Goal: Task Accomplishment & Management: Manage account settings

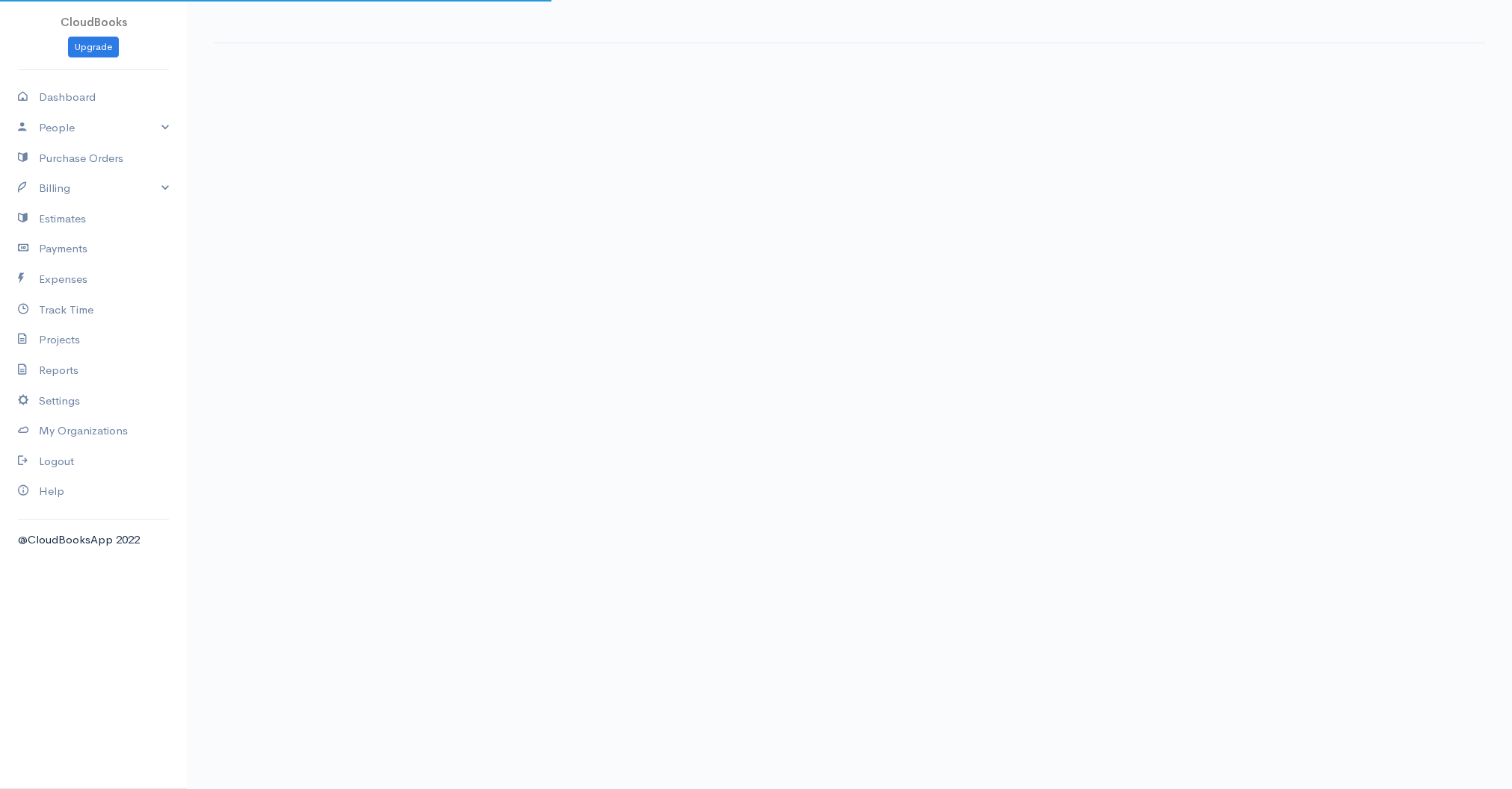
select select "365"
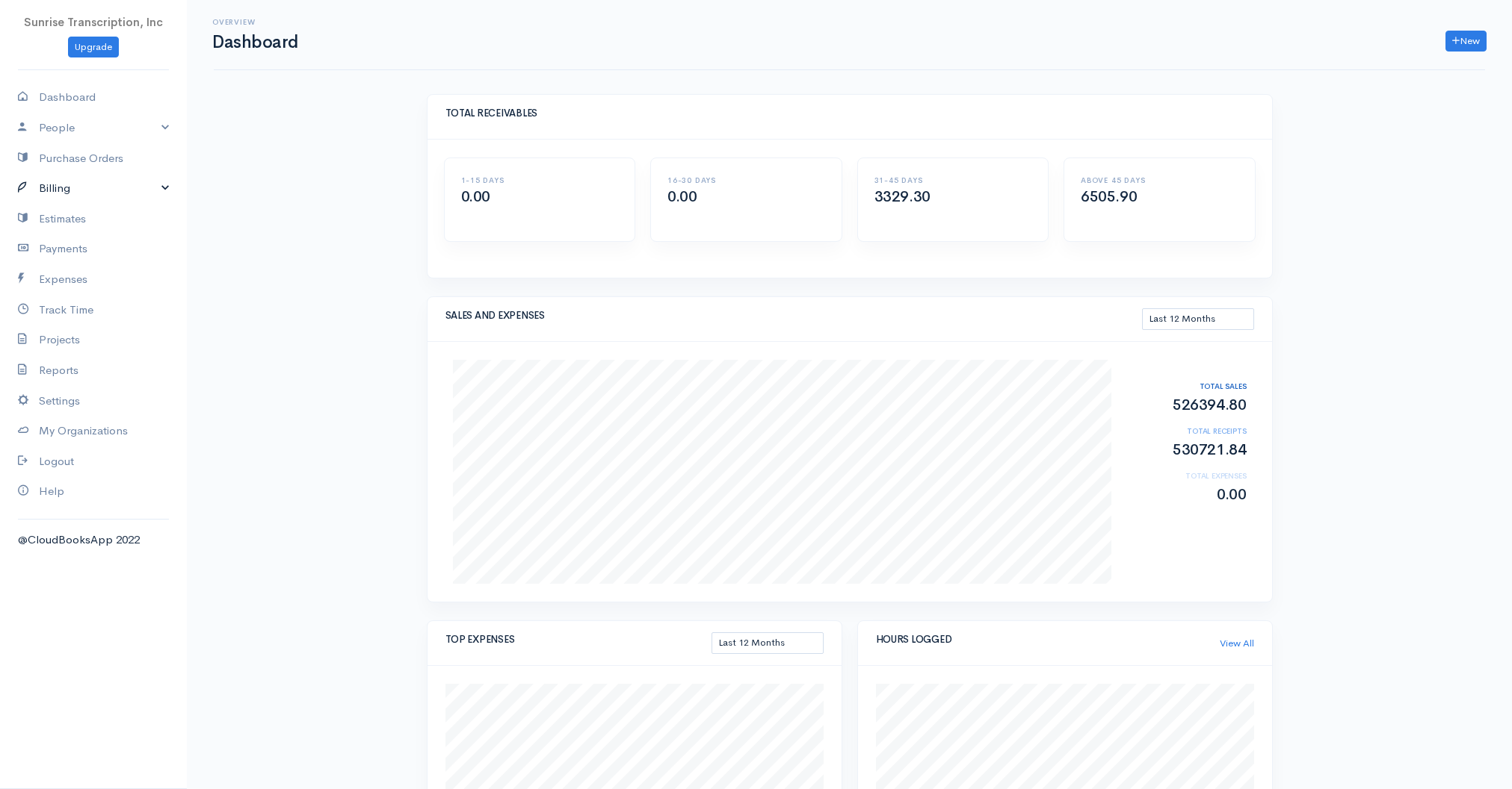
click at [70, 194] on link "Billing" at bounding box center [93, 188] width 187 height 30
click at [62, 216] on link "Invoice" at bounding box center [93, 216] width 187 height 26
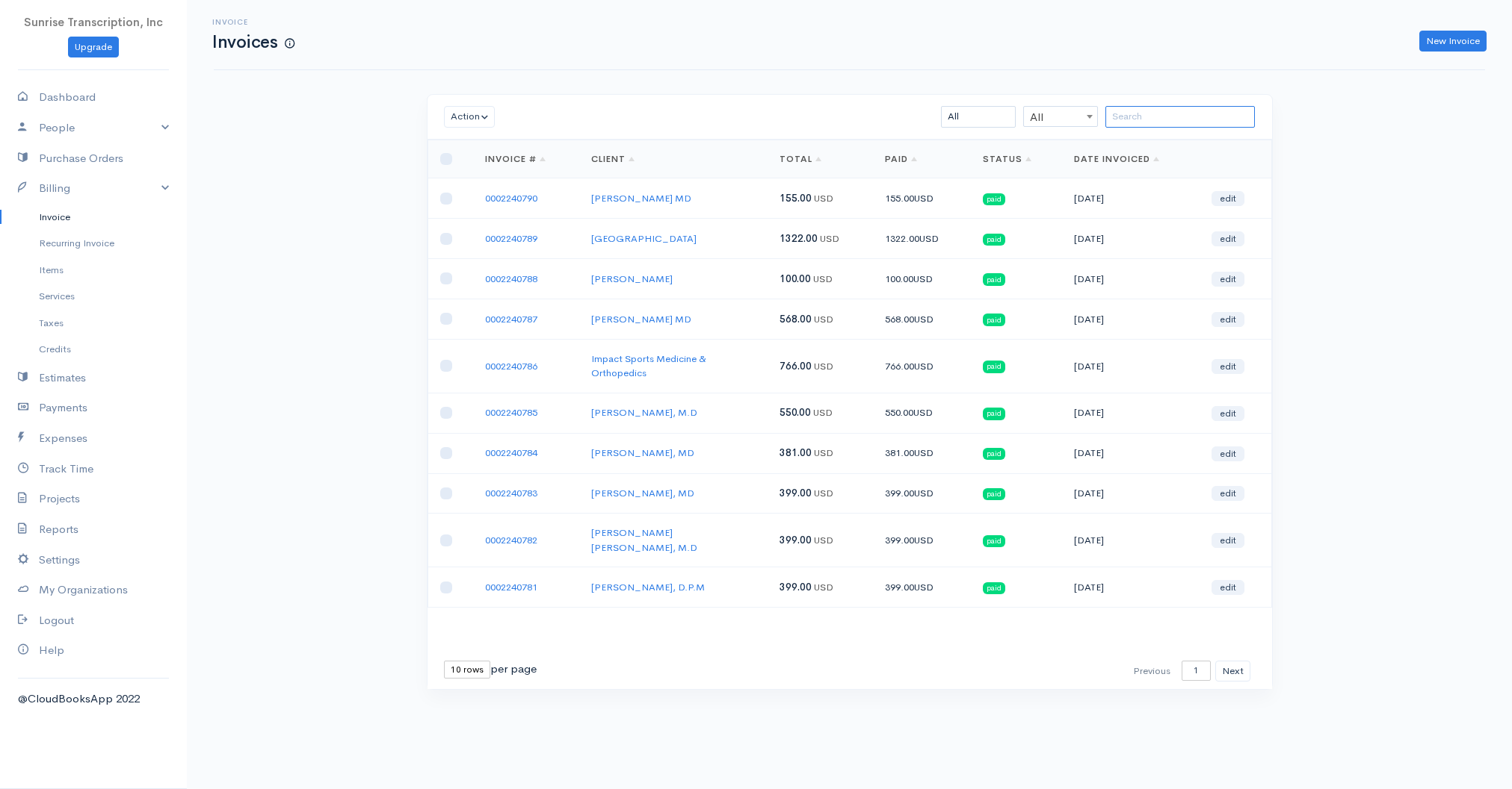
click at [1180, 117] on input "search" at bounding box center [1179, 116] width 150 height 22
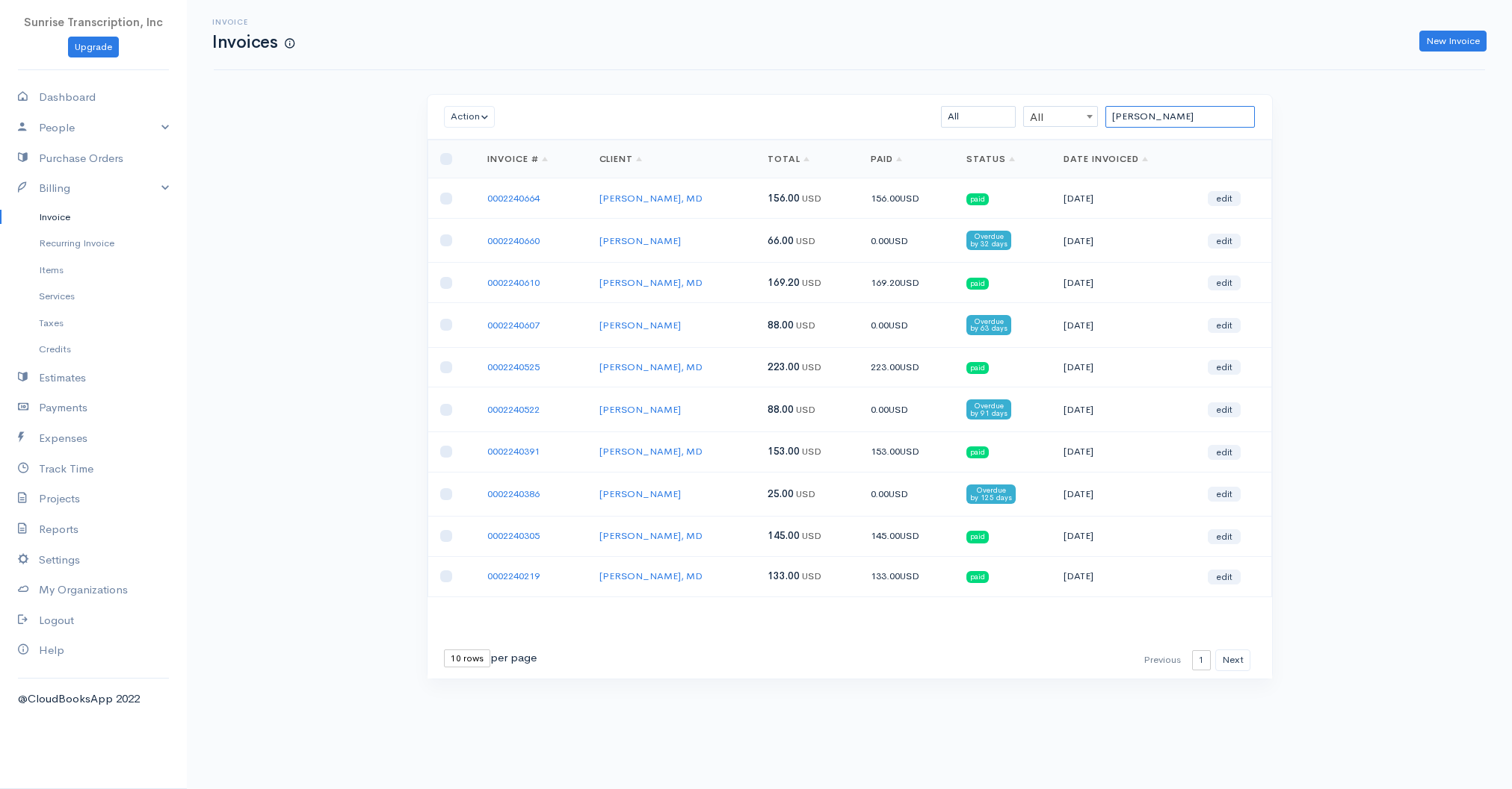
drag, startPoint x: 1140, startPoint y: 117, endPoint x: 994, endPoint y: 109, distance: 146.2
click at [994, 109] on div "[PERSON_NAME] All All All Draft Viewed Sent Paid Partial Overdue Unpaid/Open" at bounding box center [918, 116] width 688 height 22
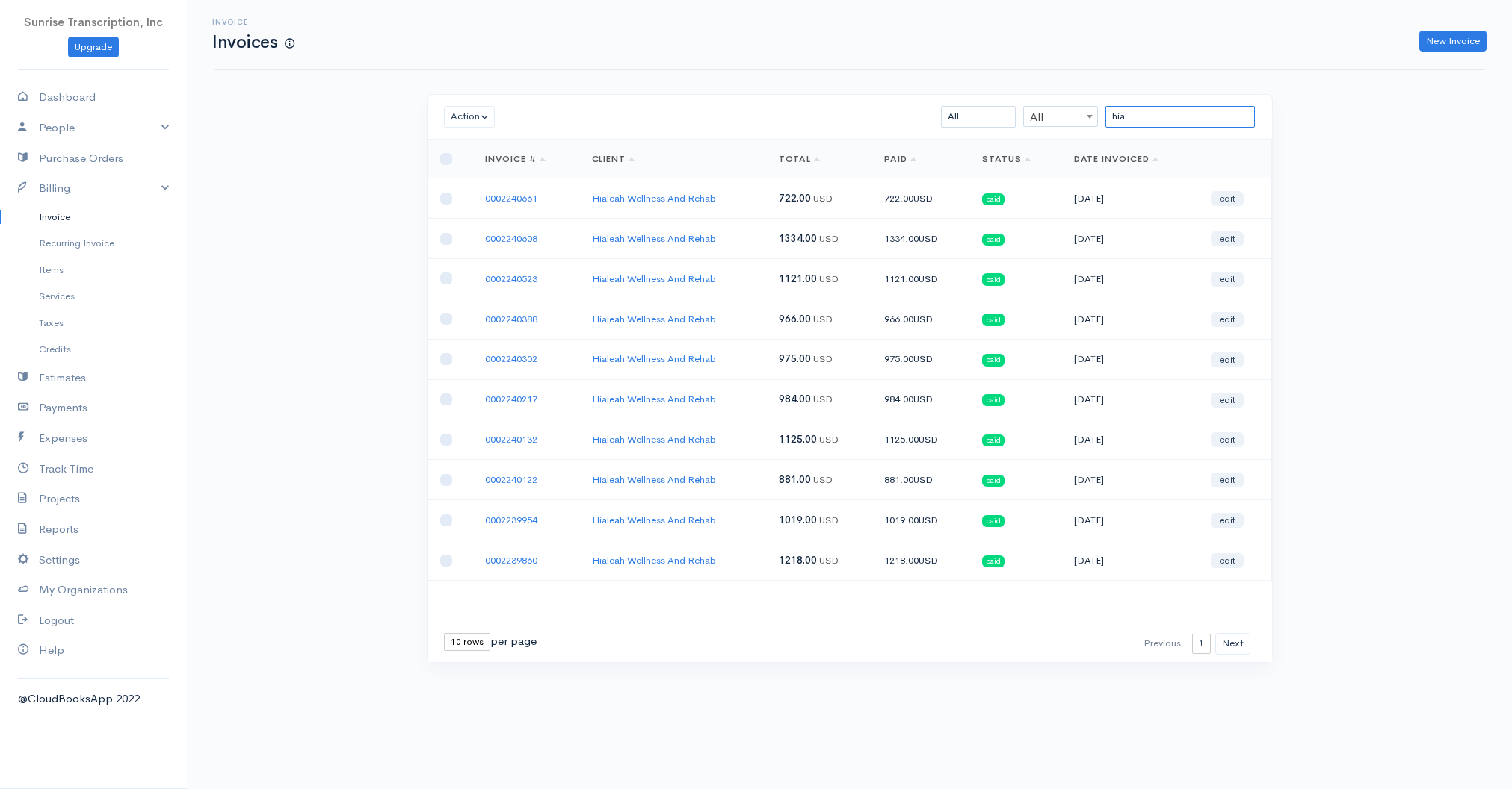
drag, startPoint x: 1140, startPoint y: 121, endPoint x: 1052, endPoint y: 115, distance: 88.2
click at [1052, 115] on div "hia All All All Draft Viewed Sent Paid Partial Overdue Unpaid/Open" at bounding box center [918, 116] width 688 height 22
type input "butt"
click at [1312, 120] on div "Invoice Invoices New Invoice Action Archive Delete Download PDF Send [PERSON_NA…" at bounding box center [849, 359] width 1325 height 719
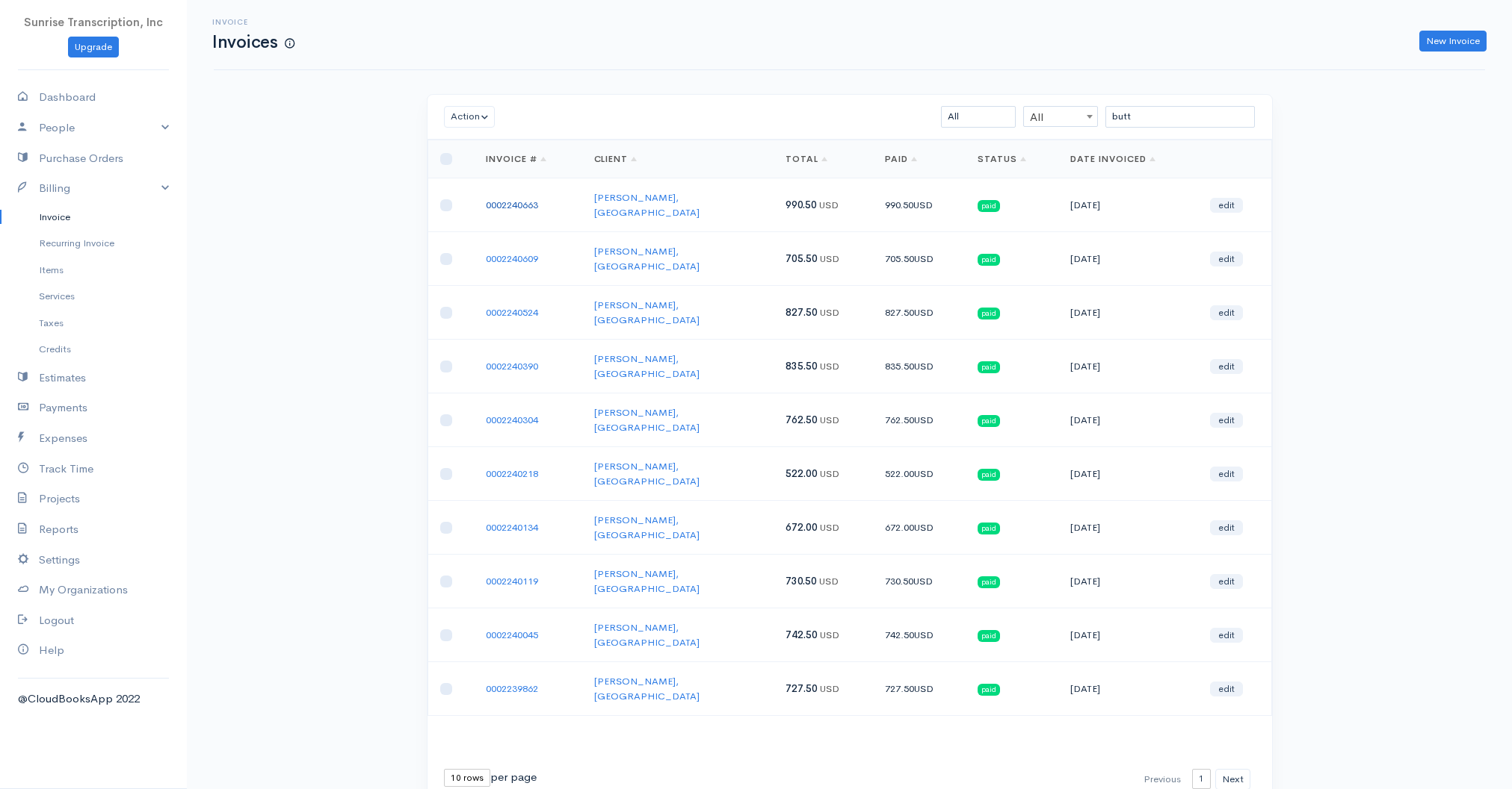
click at [514, 200] on link "0002240663" at bounding box center [511, 205] width 52 height 13
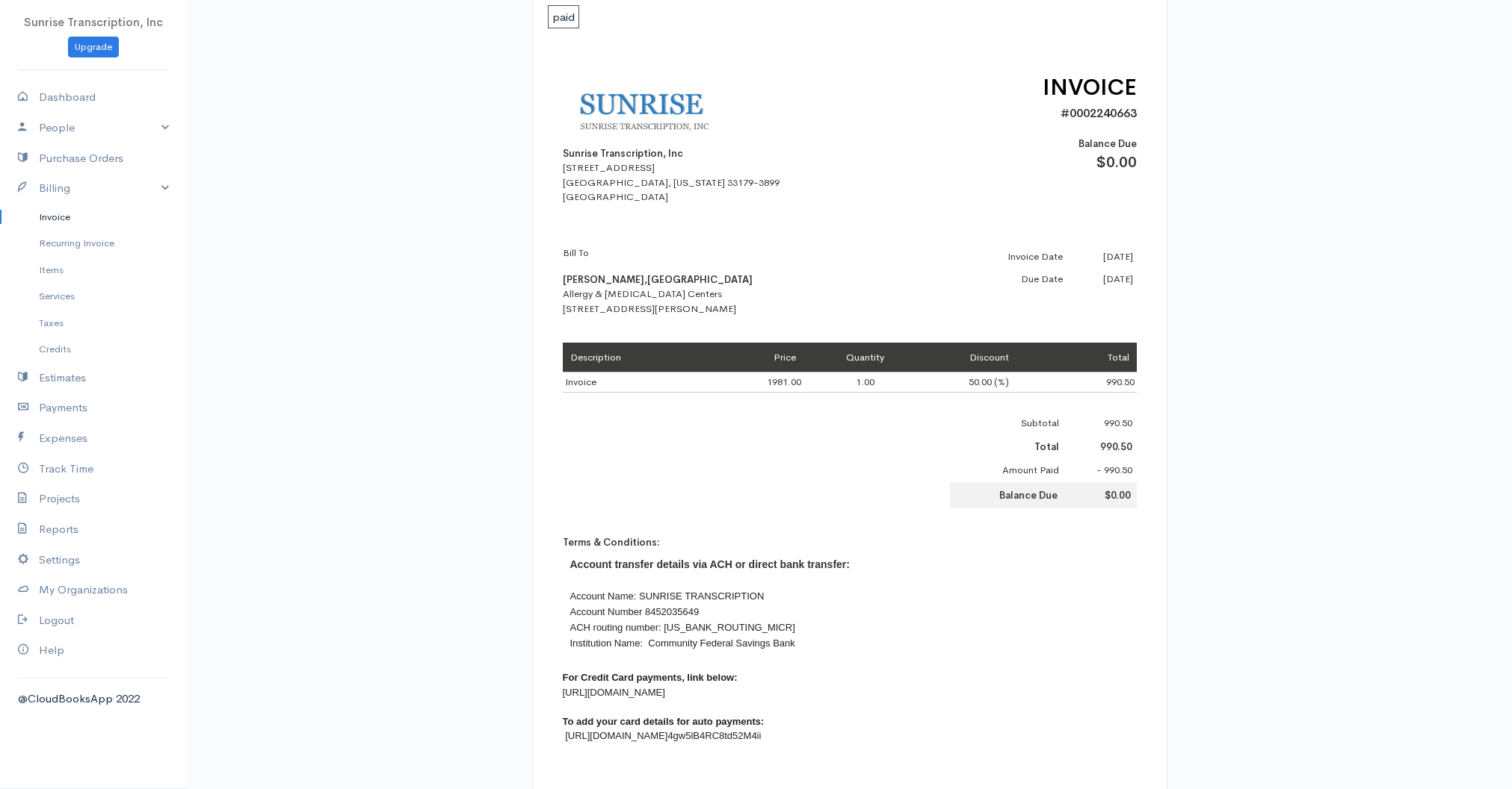
scroll to position [251, 0]
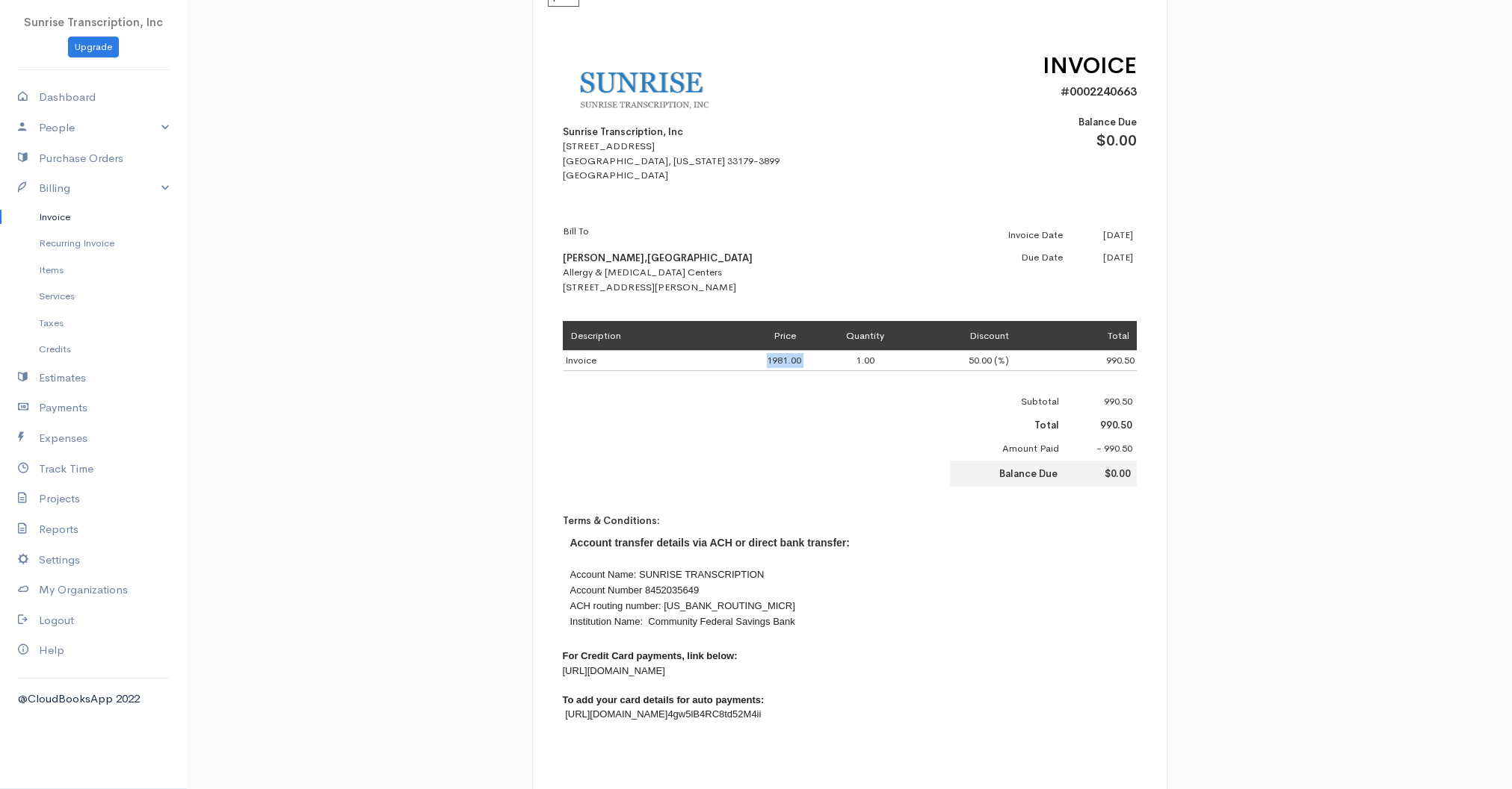
drag, startPoint x: 810, startPoint y: 356, endPoint x: 745, endPoint y: 355, distance: 65.0
click at [745, 355] on tr "Invoice 1981.00 1.00 50.00 (%) 990.50" at bounding box center [850, 361] width 574 height 21
click at [77, 214] on link "Invoice" at bounding box center [93, 216] width 187 height 26
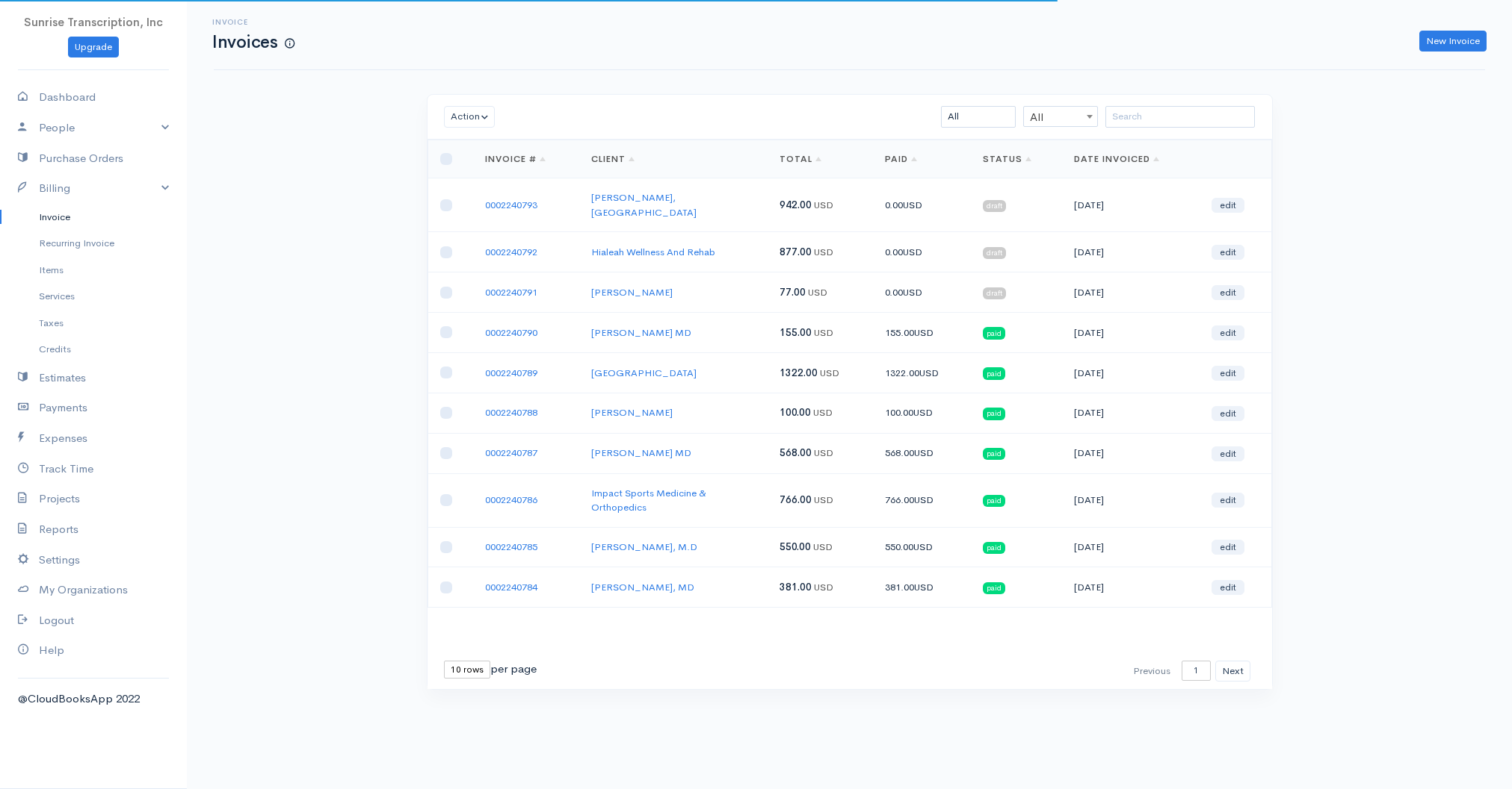
scroll to position [1, 0]
click at [1154, 118] on input "search" at bounding box center [1179, 116] width 150 height 22
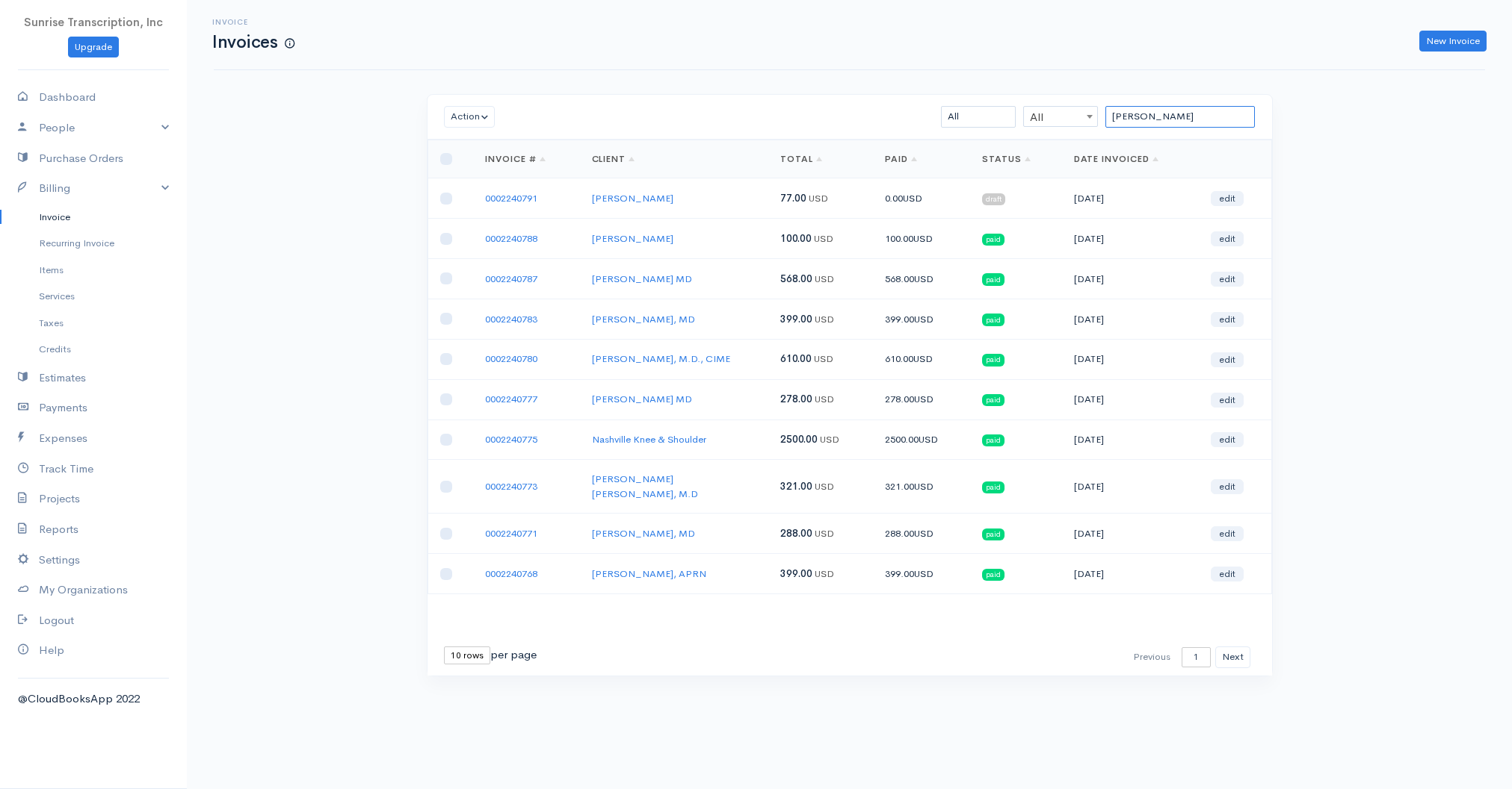
scroll to position [0, 0]
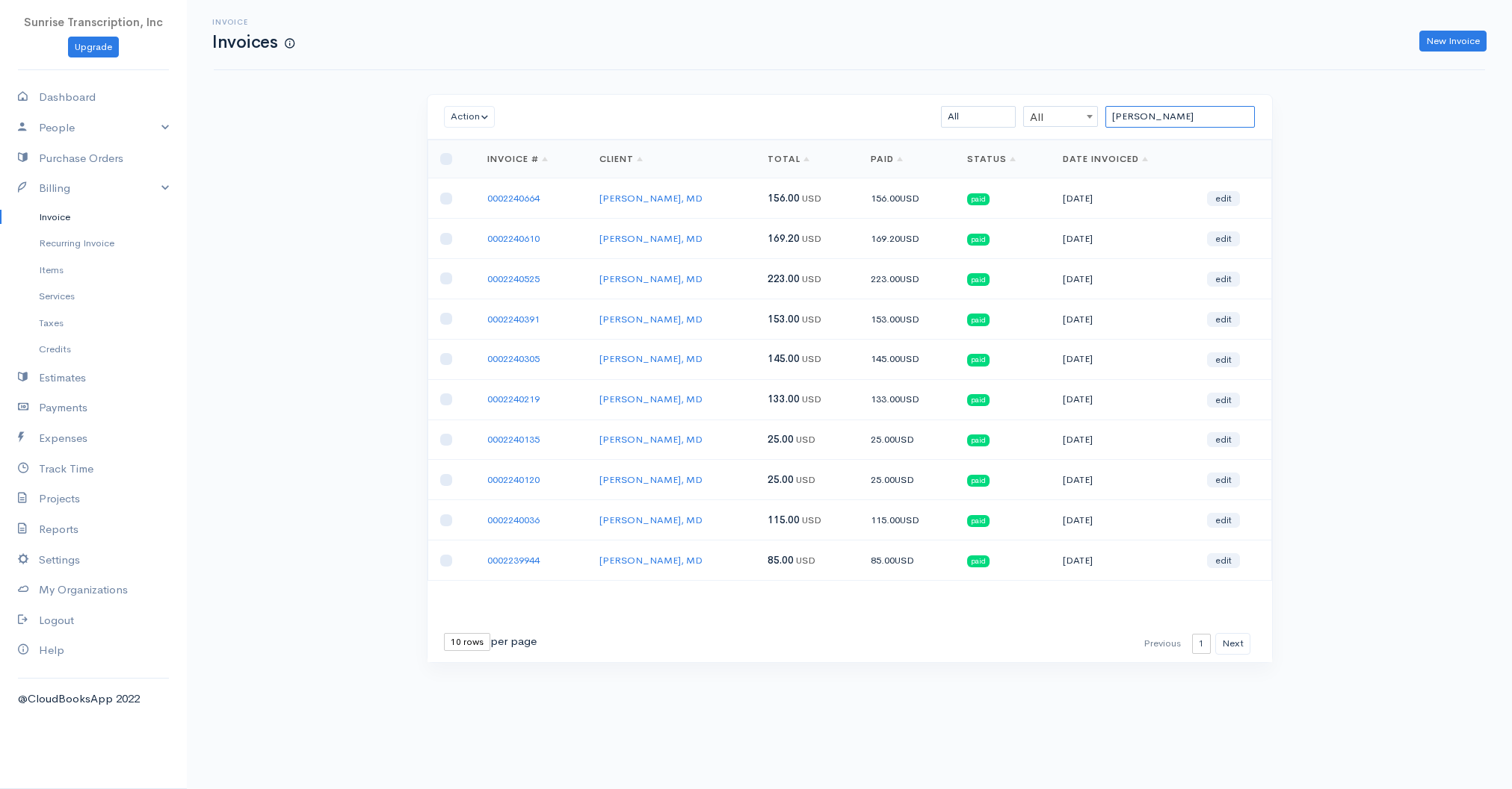
drag, startPoint x: 1162, startPoint y: 118, endPoint x: 1012, endPoint y: 121, distance: 150.0
click at [1014, 121] on div "[PERSON_NAME] All All All Draft Viewed Sent Paid Partial Overdue Unpaid/Open" at bounding box center [918, 116] width 688 height 22
drag, startPoint x: 1165, startPoint y: 147, endPoint x: 1289, endPoint y: 165, distance: 125.3
click at [1289, 165] on div "Action Archive Delete Download PDF Send [PERSON_NAME] as Sent Mark Un-Sent Ente…" at bounding box center [850, 406] width 897 height 625
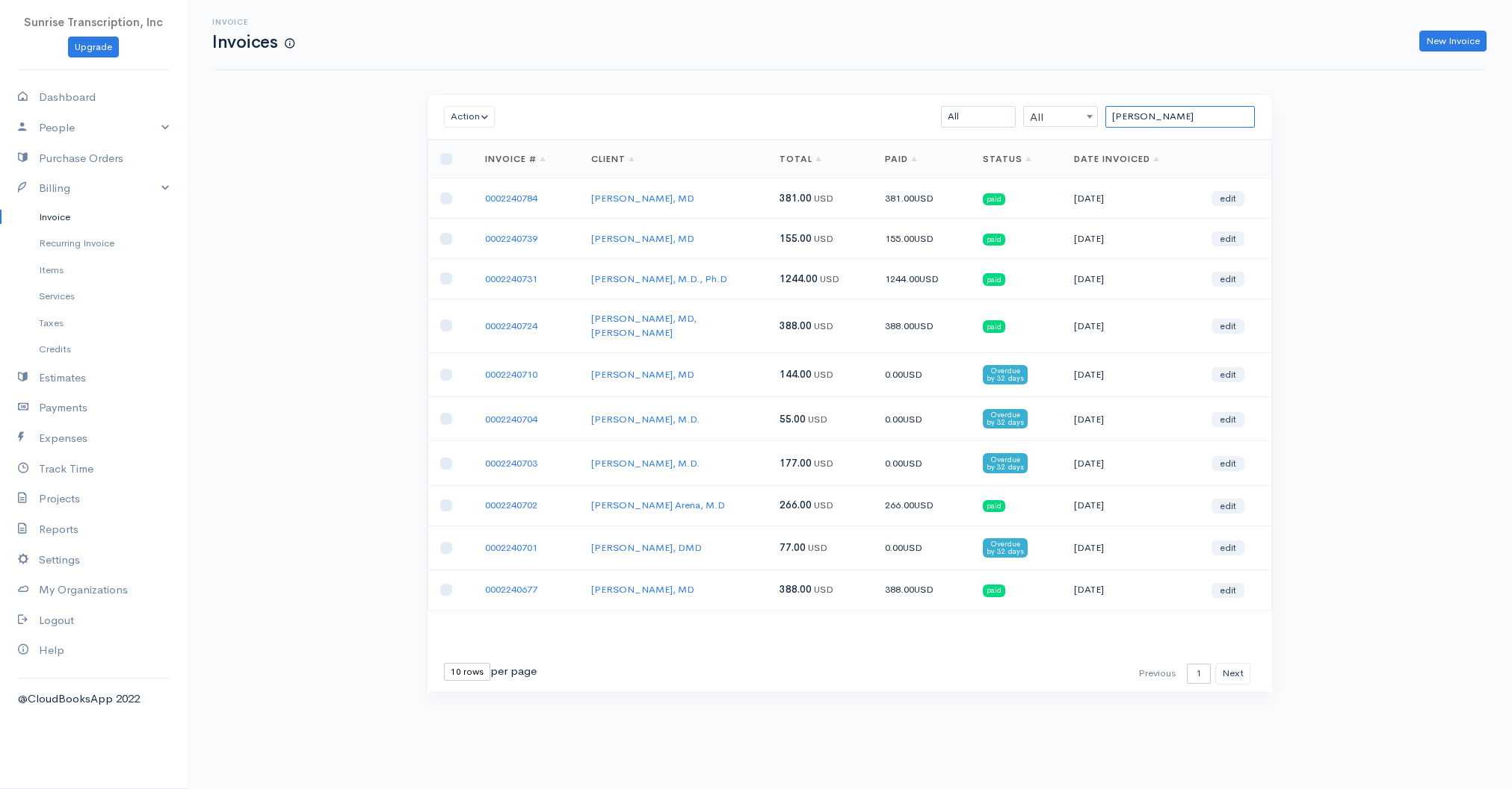
drag, startPoint x: 1171, startPoint y: 117, endPoint x: 1004, endPoint y: 112, distance: 167.1
click at [1004, 112] on div "[PERSON_NAME] All All All Draft Viewed Sent Paid Partial Overdue Unpaid/Open" at bounding box center [918, 116] width 688 height 22
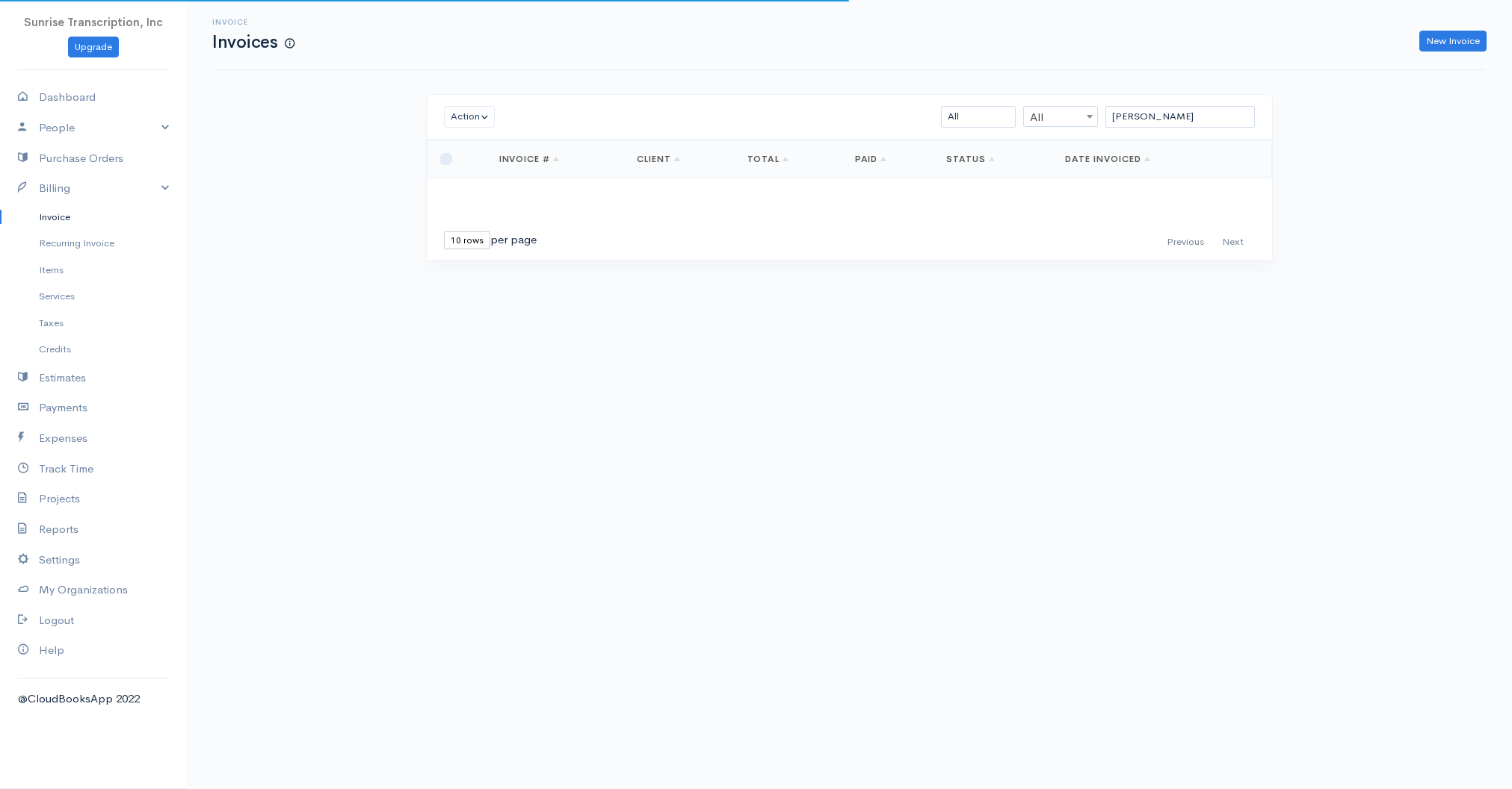
click at [1369, 171] on div "Invoice Invoices New Invoice Action Archive Delete Download PDF Send [PERSON_NA…" at bounding box center [849, 158] width 1325 height 316
click at [1191, 119] on input "[PERSON_NAME]" at bounding box center [1179, 116] width 150 height 22
click at [1350, 160] on div "Invoice Invoices New Invoice Action Archive Delete Download PDF Send [PERSON_NA…" at bounding box center [849, 158] width 1325 height 316
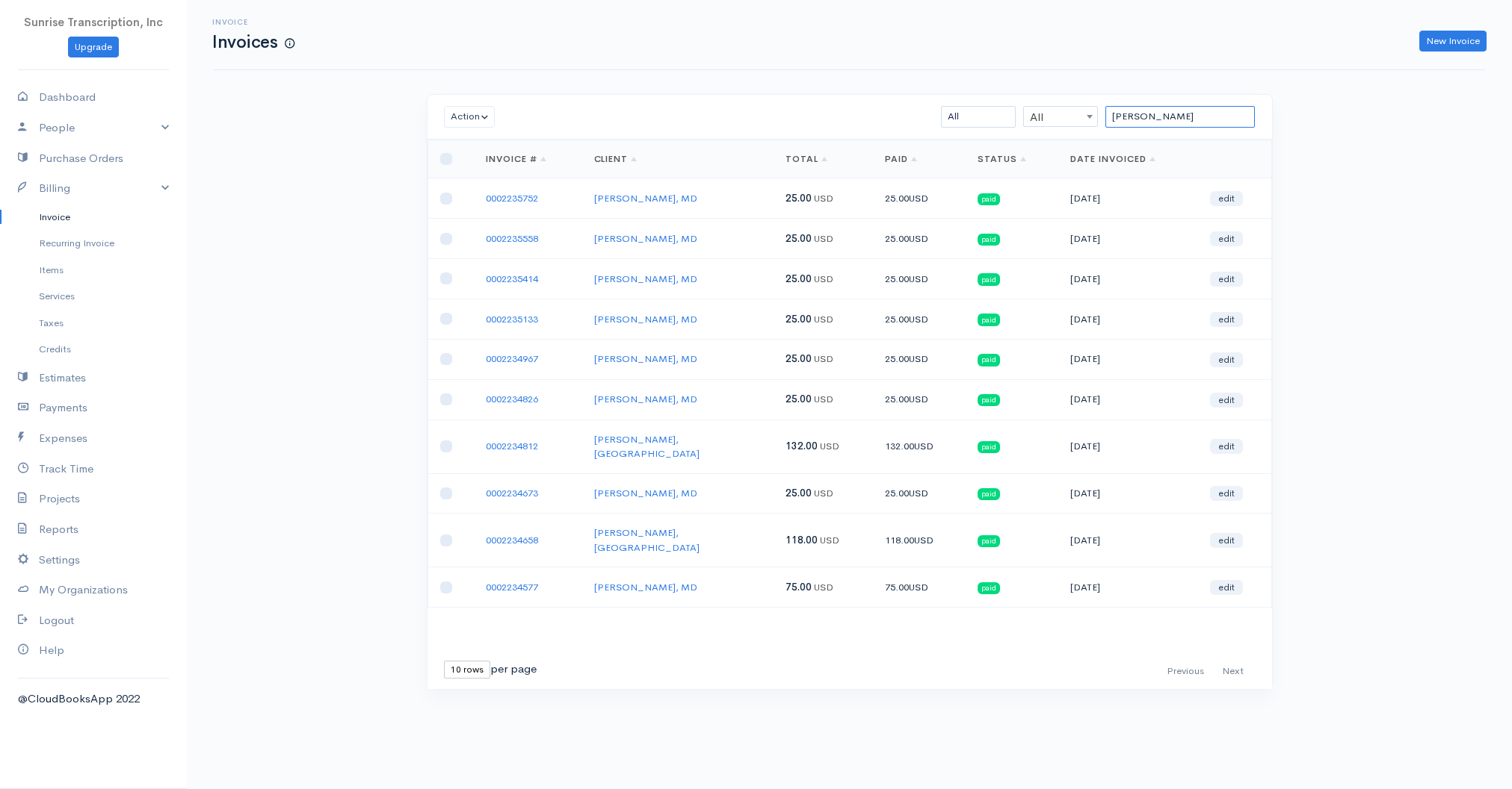
click at [1171, 119] on input "[PERSON_NAME]" at bounding box center [1179, 116] width 150 height 22
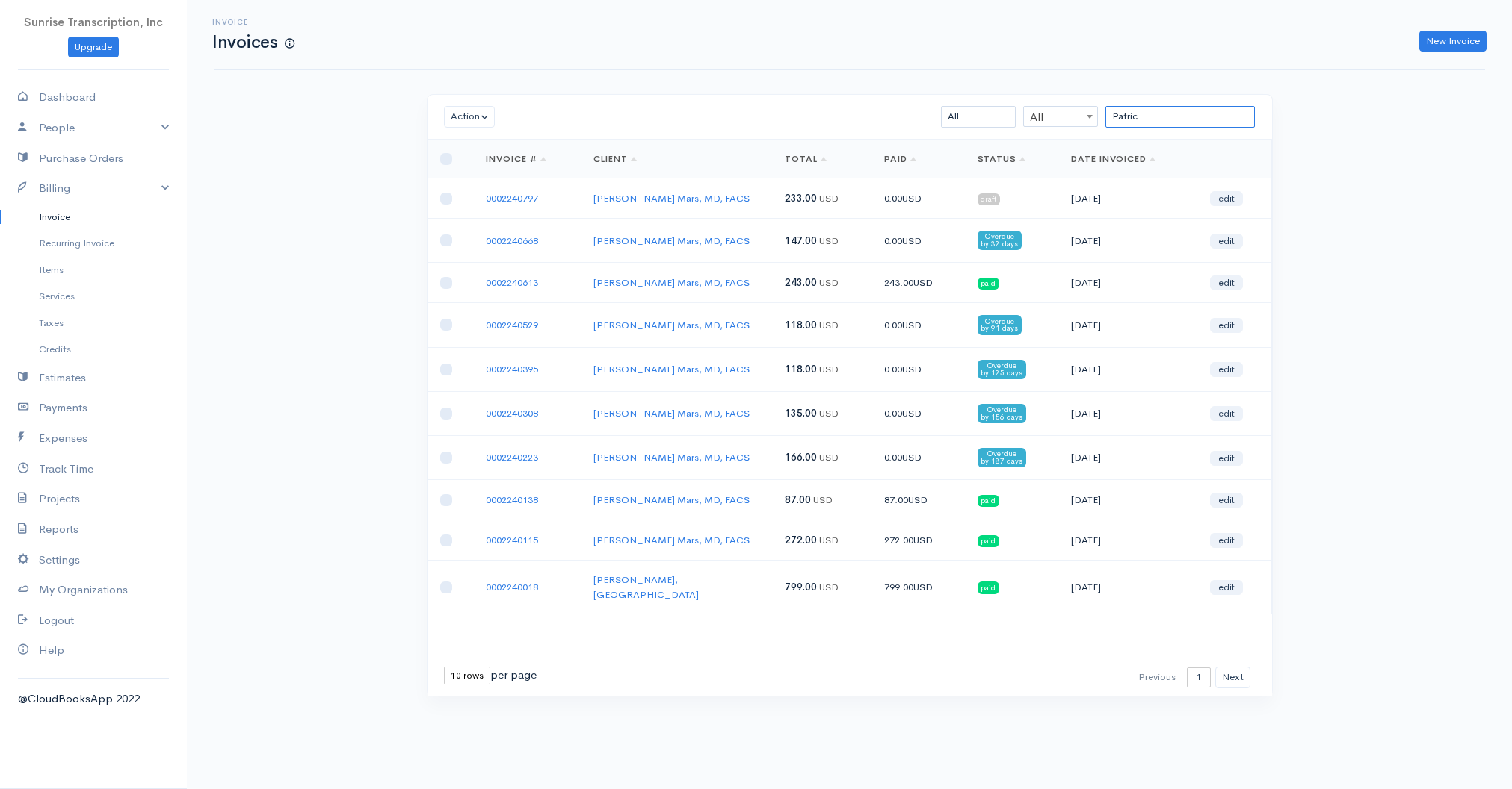
drag, startPoint x: 1154, startPoint y: 120, endPoint x: 1033, endPoint y: 121, distance: 121.0
click at [1033, 121] on div "Patric All All All Draft Viewed Sent Paid Partial Overdue Unpaid/Open" at bounding box center [918, 116] width 688 height 22
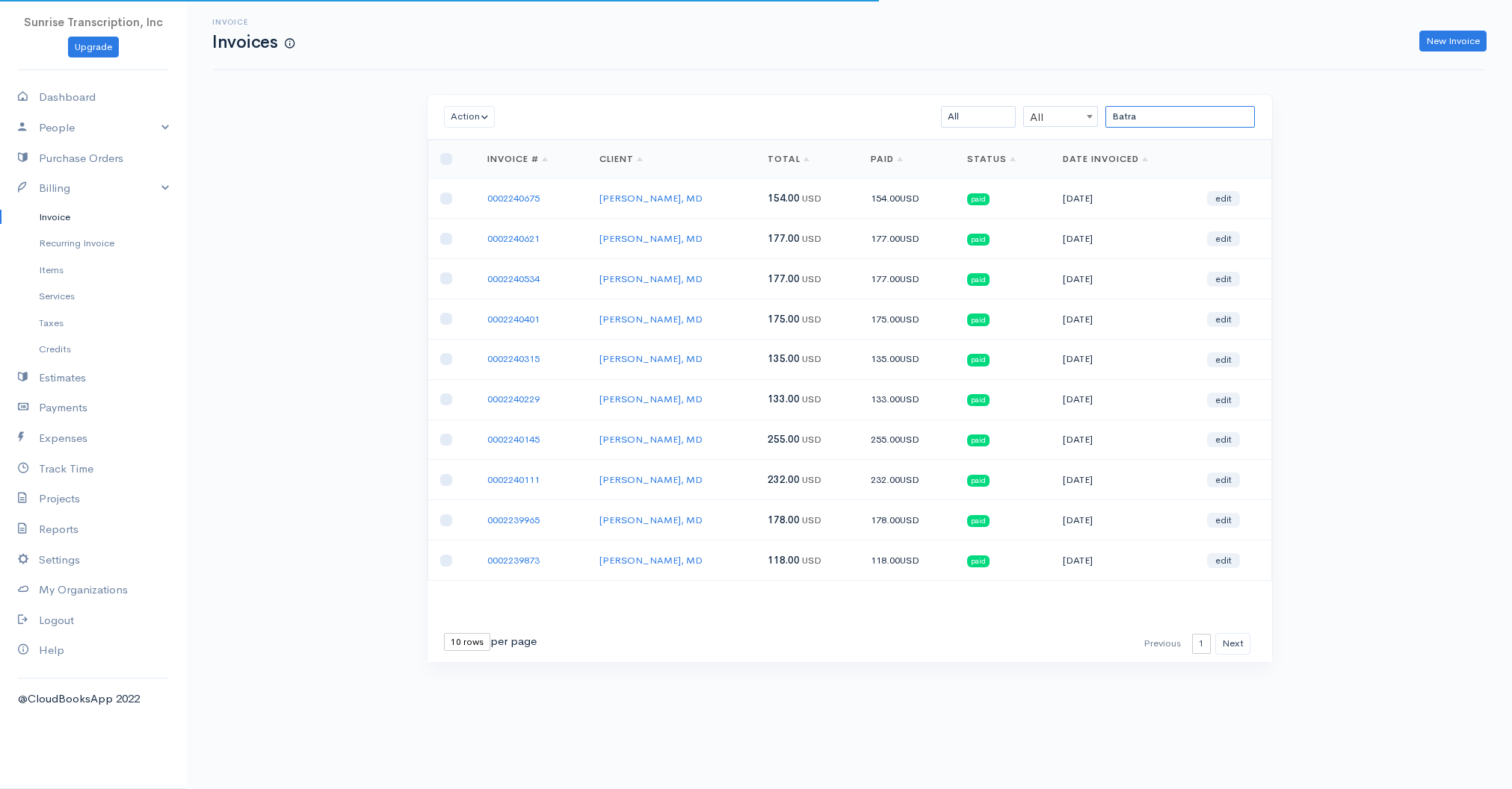
type input "Batra"
drag, startPoint x: 1033, startPoint y: 121, endPoint x: 1284, endPoint y: 157, distance: 253.6
click at [1284, 157] on div "Action Archive Delete Download PDF Send [PERSON_NAME] as Sent Mark Un-Sent Ente…" at bounding box center [850, 406] width 897 height 625
click at [1439, 34] on link "New Invoice" at bounding box center [1452, 41] width 68 height 22
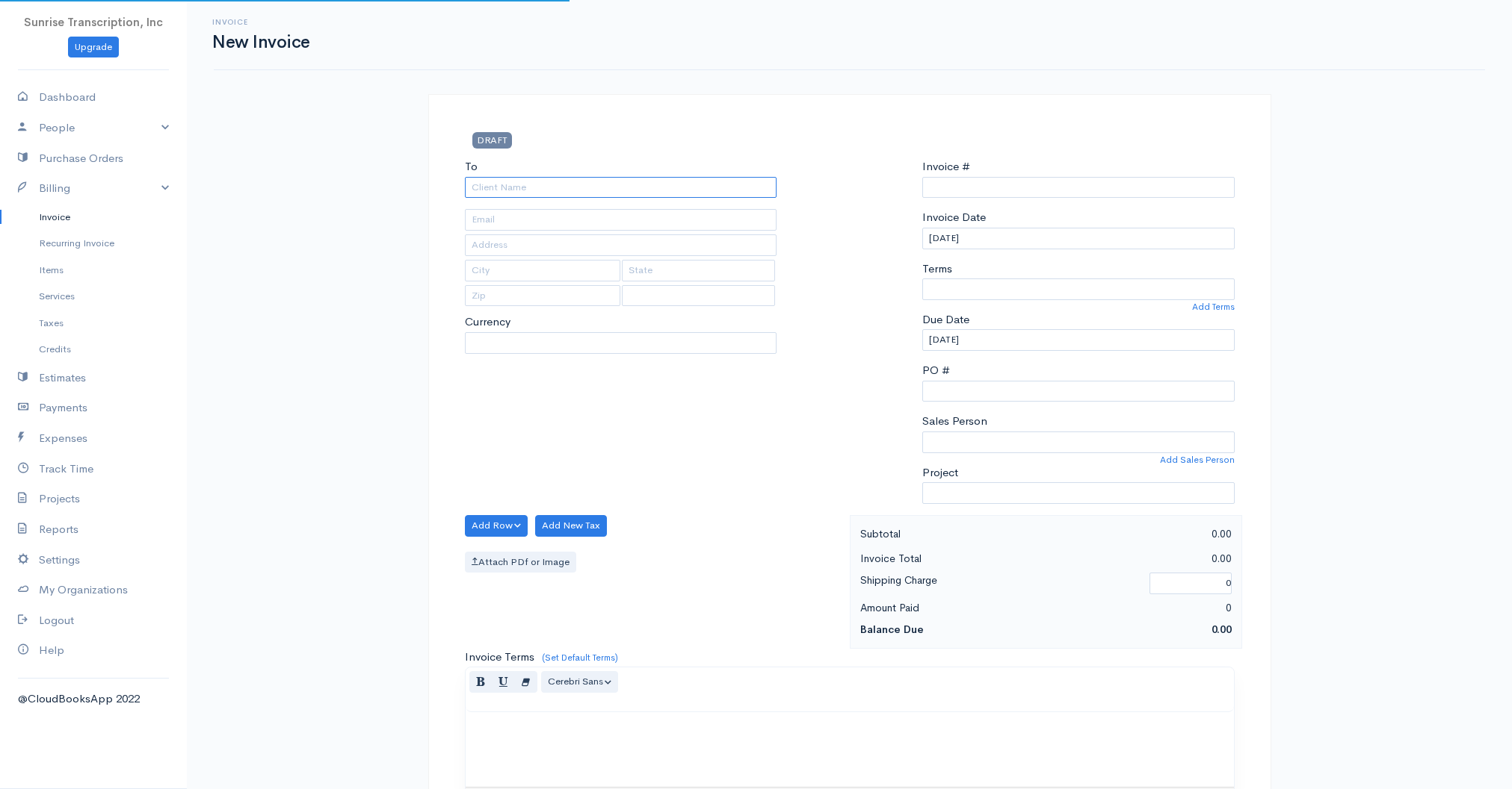
type input "s"
select select "[GEOGRAPHIC_DATA]"
type input "sham"
type input "0002240802"
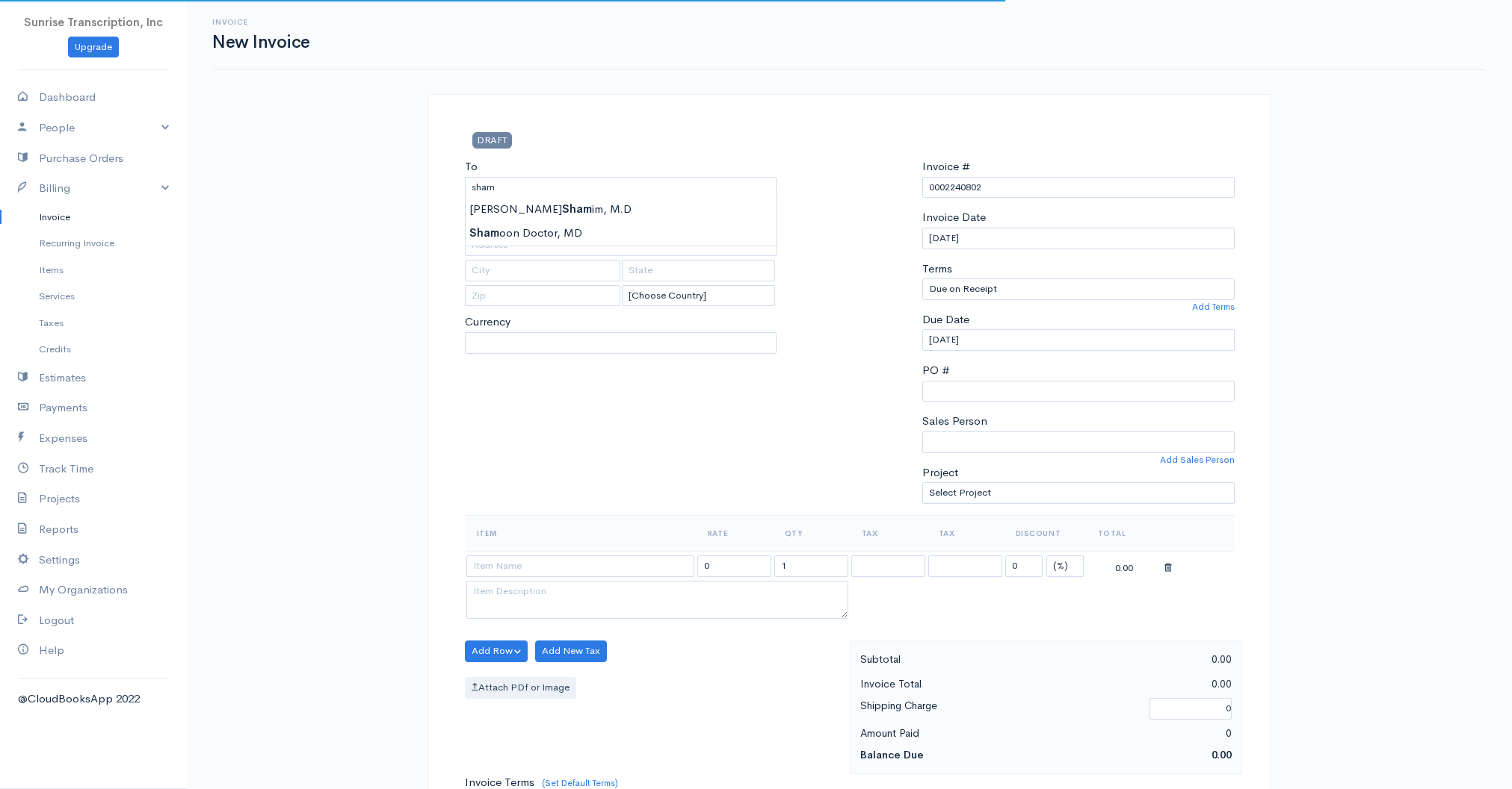
type input "S. [PERSON_NAME], M.D"
click at [586, 208] on body "Sunrise Transcription, Inc Upgrade Dashboard People Clients Vendors Staff Users…" at bounding box center [756, 743] width 1512 height 1487
select select "USD"
type input "[EMAIL_ADDRESS][DOMAIN_NAME]"
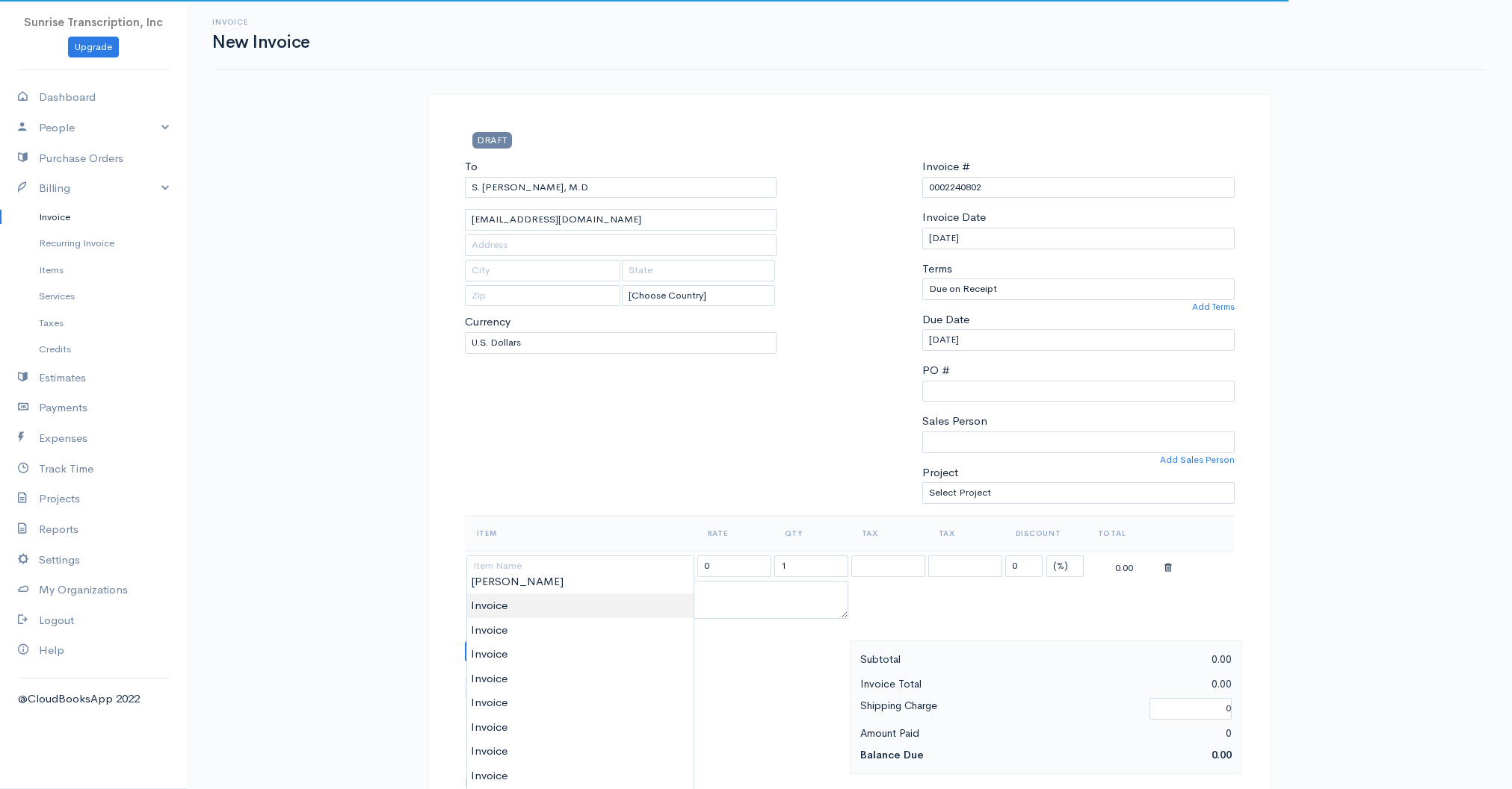
type input "Invoice"
click at [512, 601] on body "Sunrise Transcription, Inc Upgrade Dashboard People Clients Vendors Staff Users…" at bounding box center [756, 743] width 1512 height 1487
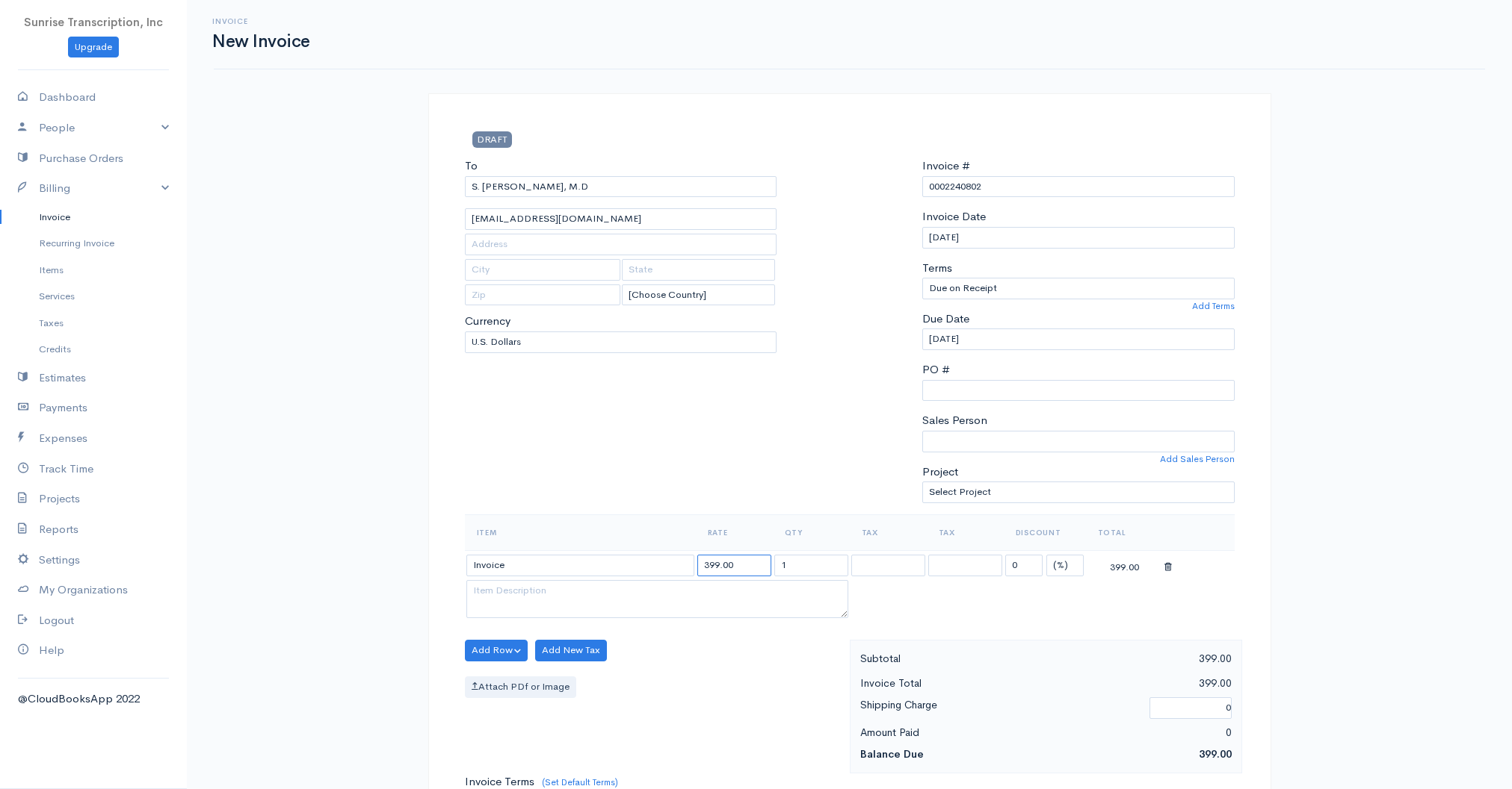
drag, startPoint x: 737, startPoint y: 556, endPoint x: 640, endPoint y: 553, distance: 97.0
click at [640, 553] on tr "Invoice 399.00 1 0 (%) Flat 399.00" at bounding box center [850, 565] width 770 height 29
type input "55"
click at [676, 456] on div "To S. [PERSON_NAME], M.D [EMAIL_ADDRESS][DOMAIN_NAME] [Choose Country] [GEOGRAP…" at bounding box center [621, 334] width 327 height 357
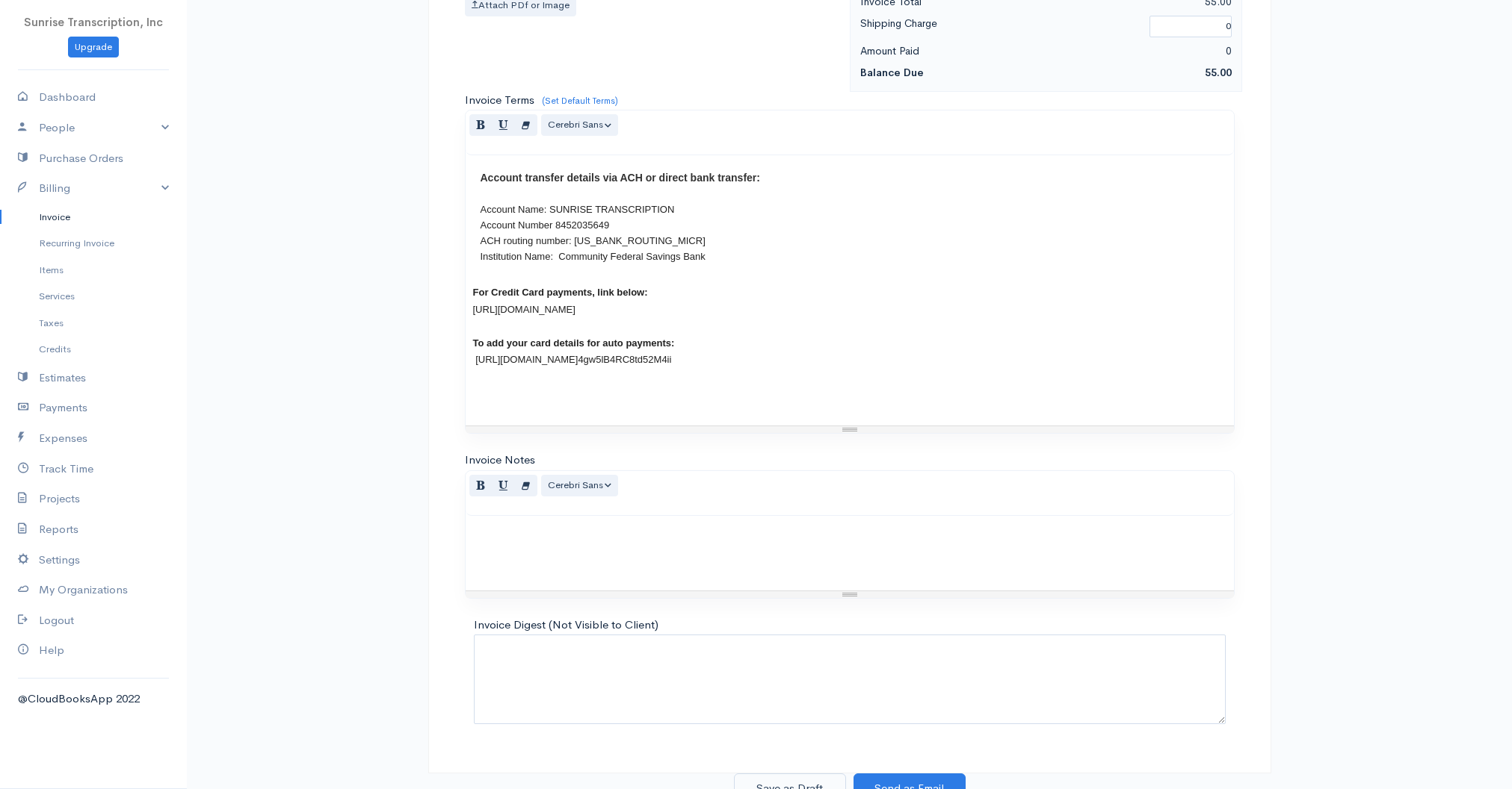
scroll to position [682, 0]
drag, startPoint x: 800, startPoint y: 765, endPoint x: 829, endPoint y: 752, distance: 31.8
click at [800, 774] on button "Save as Draft" at bounding box center [789, 789] width 112 height 30
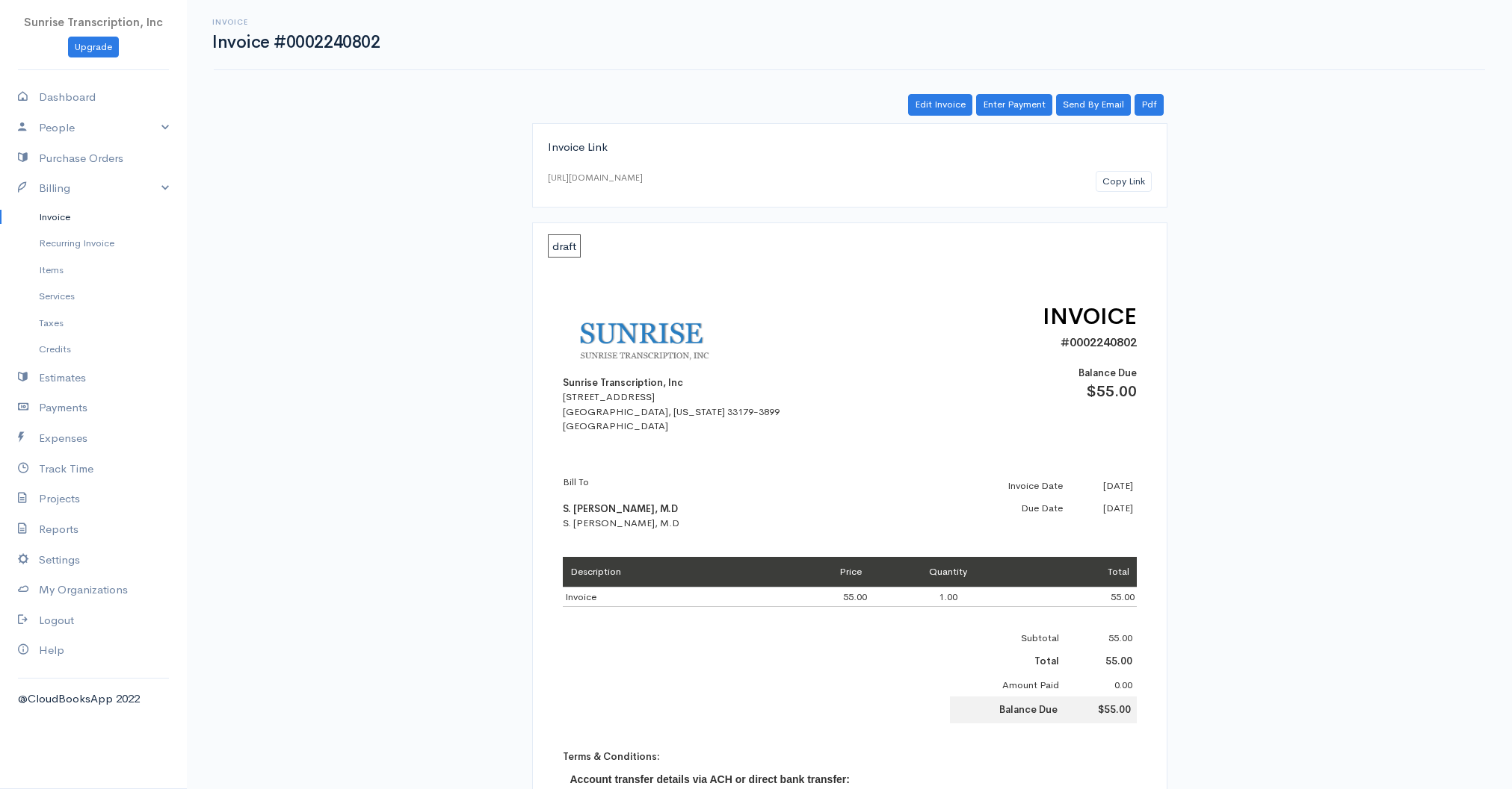
drag, startPoint x: 71, startPoint y: 212, endPoint x: 140, endPoint y: 207, distance: 69.2
click at [71, 212] on link "Invoice" at bounding box center [93, 216] width 187 height 26
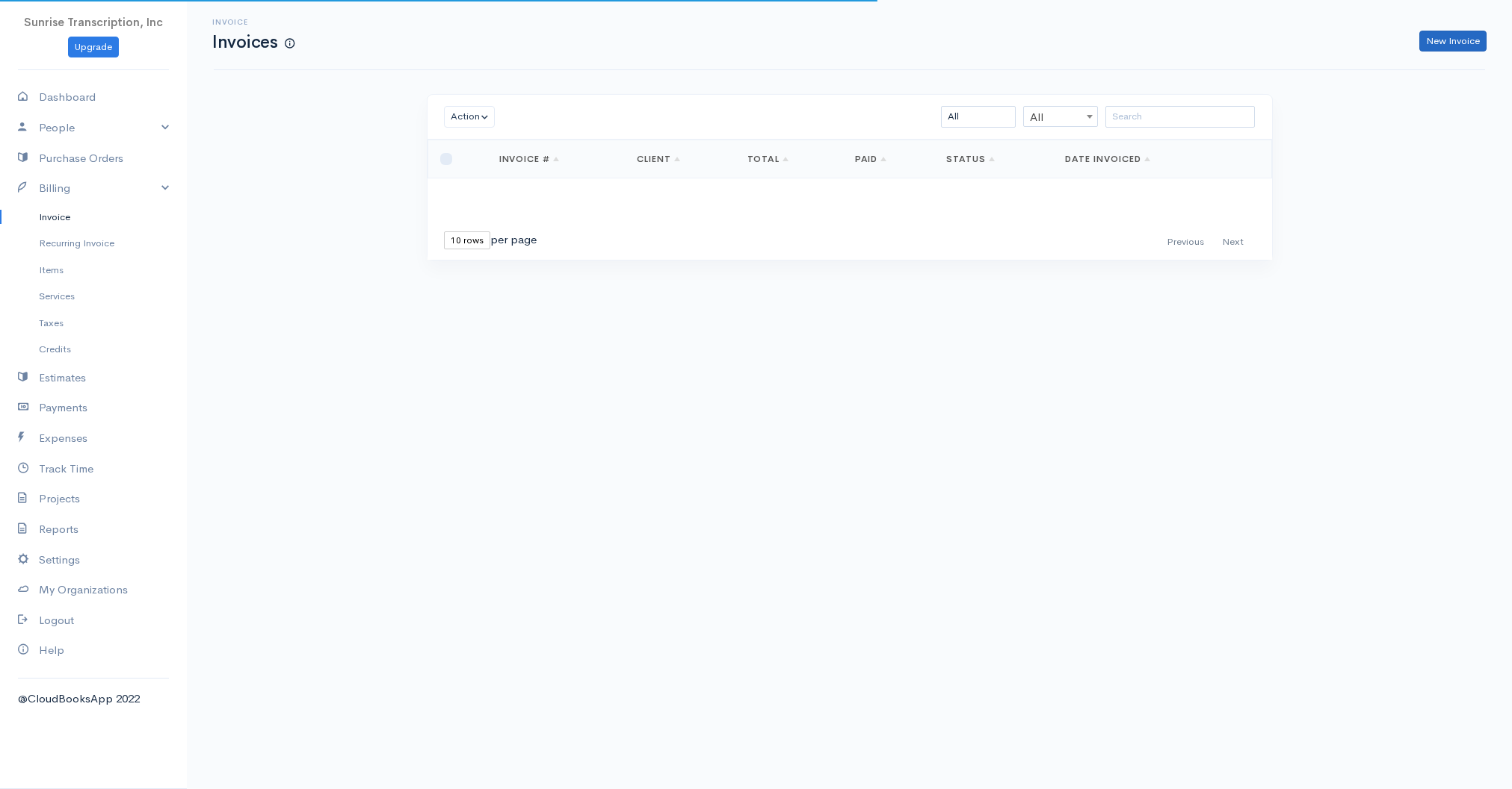
click at [1465, 36] on link "New Invoice" at bounding box center [1452, 41] width 68 height 22
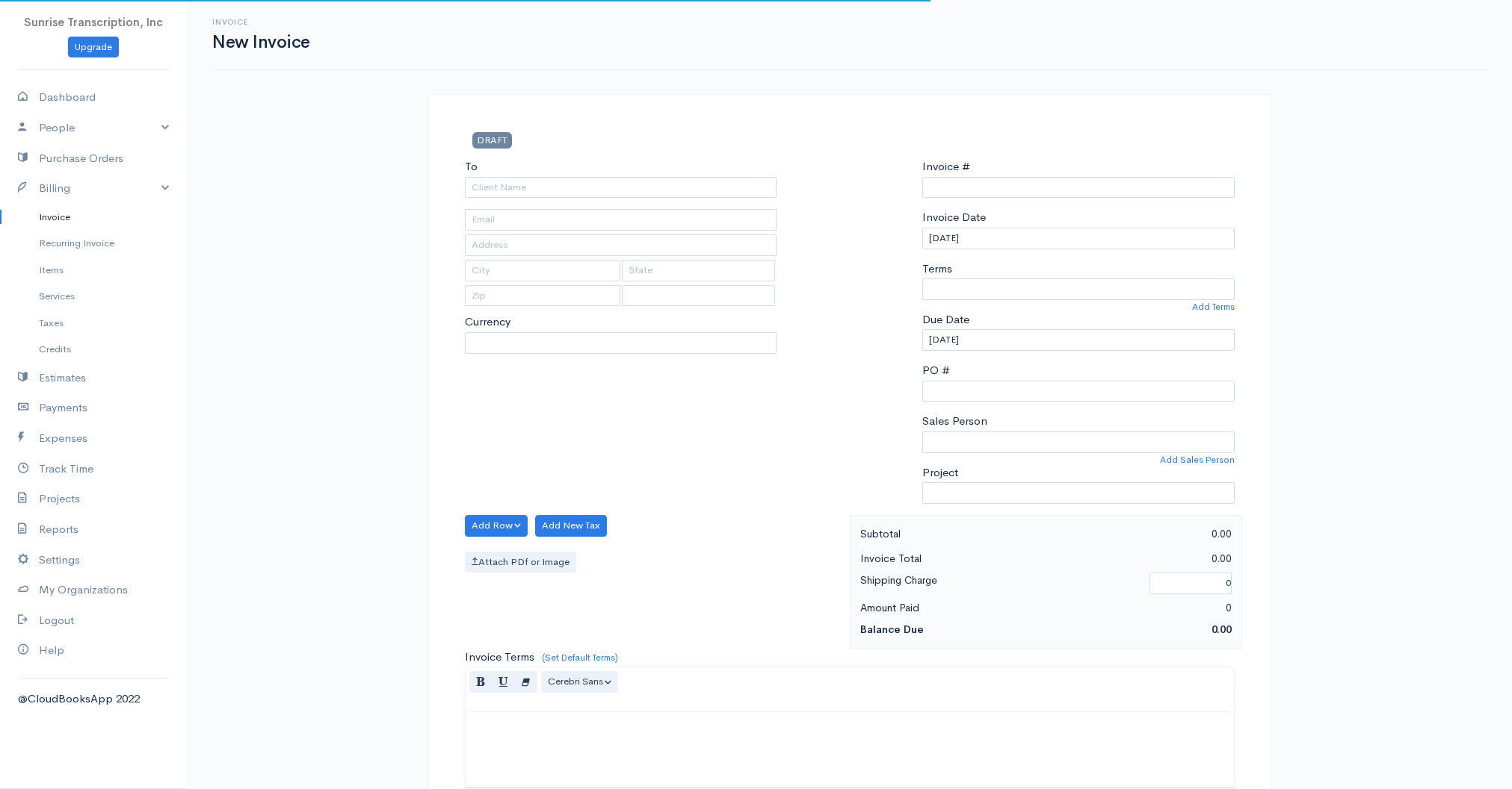
select select "USD"
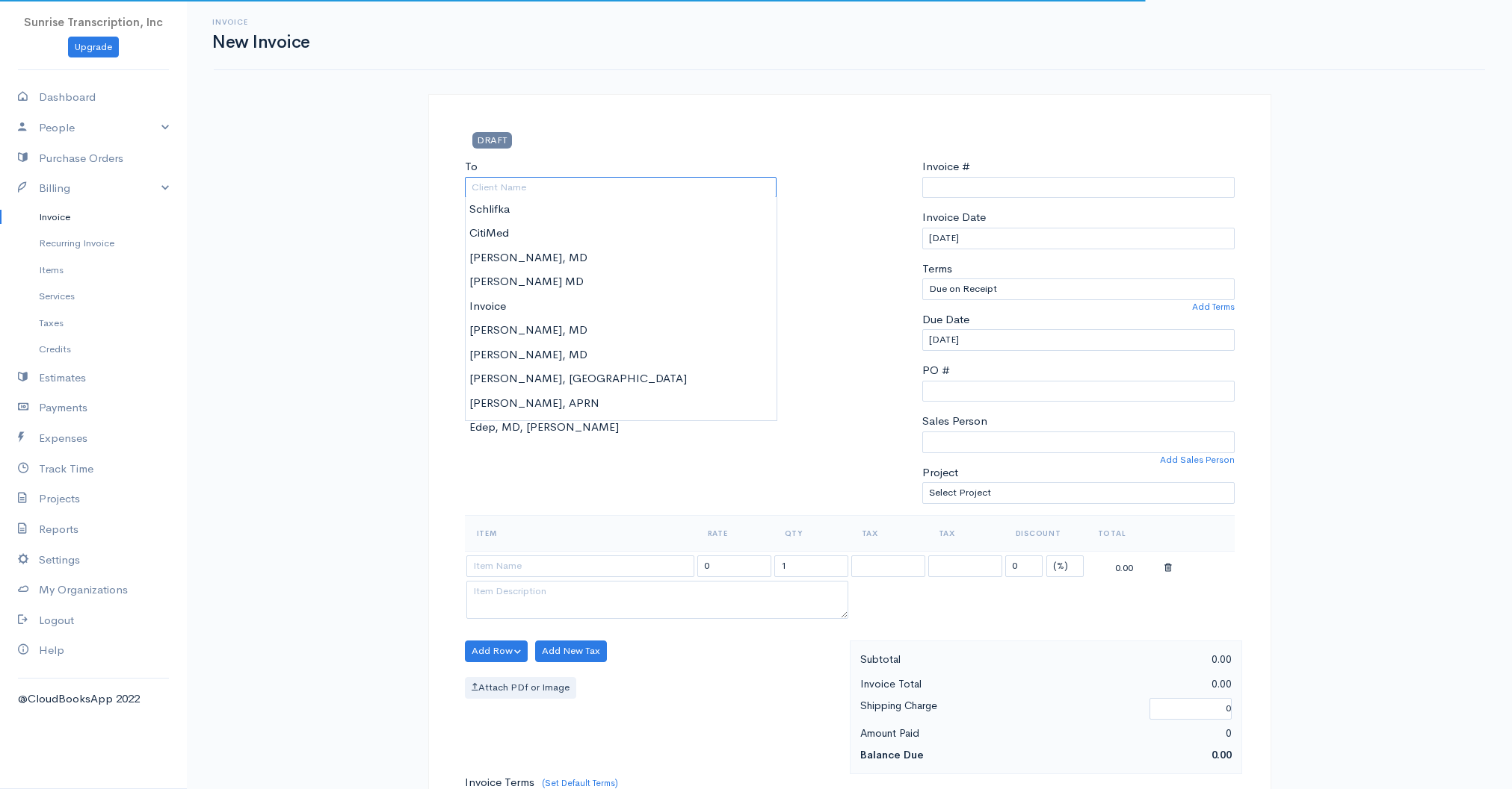
type input "n"
type input "0002240803"
type input "[PERSON_NAME]"
select select "[GEOGRAPHIC_DATA]"
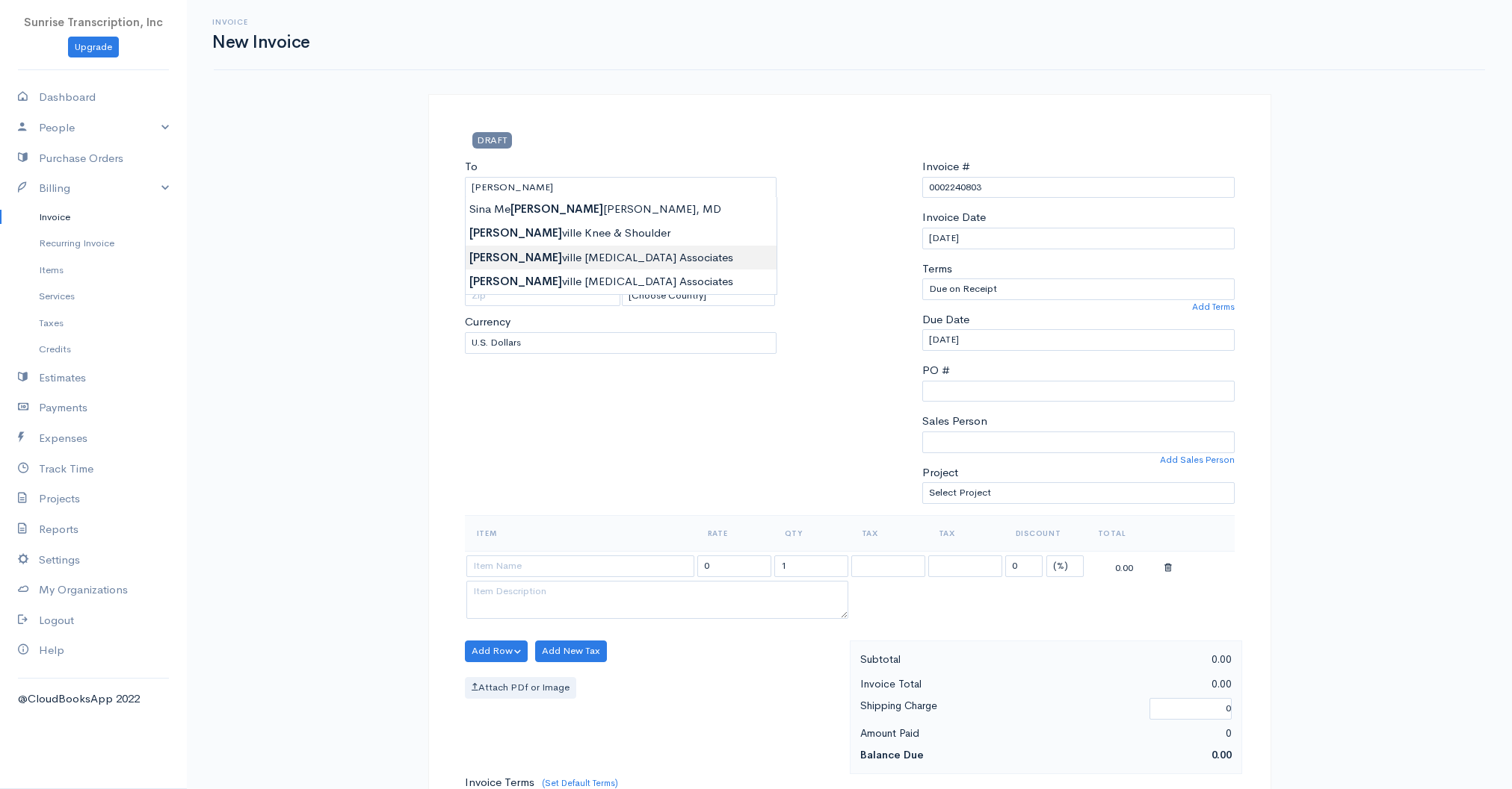
type input "Nashville [MEDICAL_DATA] Associates"
click at [607, 251] on body "Sunrise Transcription, Inc Upgrade Dashboard People Clients Vendors Staff Users…" at bounding box center [756, 743] width 1512 height 1487
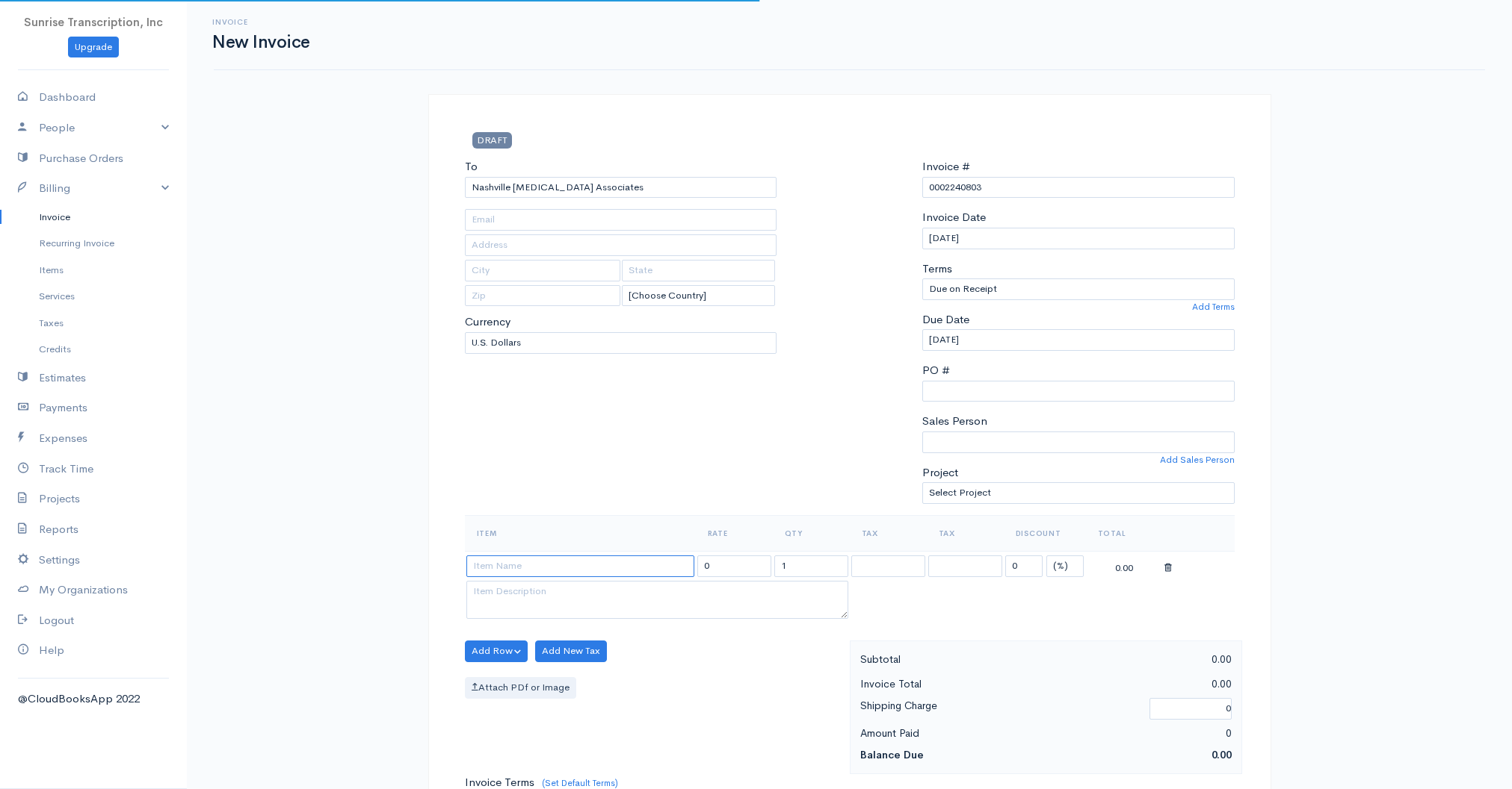
type input "[EMAIL_ADDRESS][DOMAIN_NAME]"
type input "[STREET_ADDRESS]"
type input "[GEOGRAPHIC_DATA]"
type input "[US_STATE]"
type input "37203"
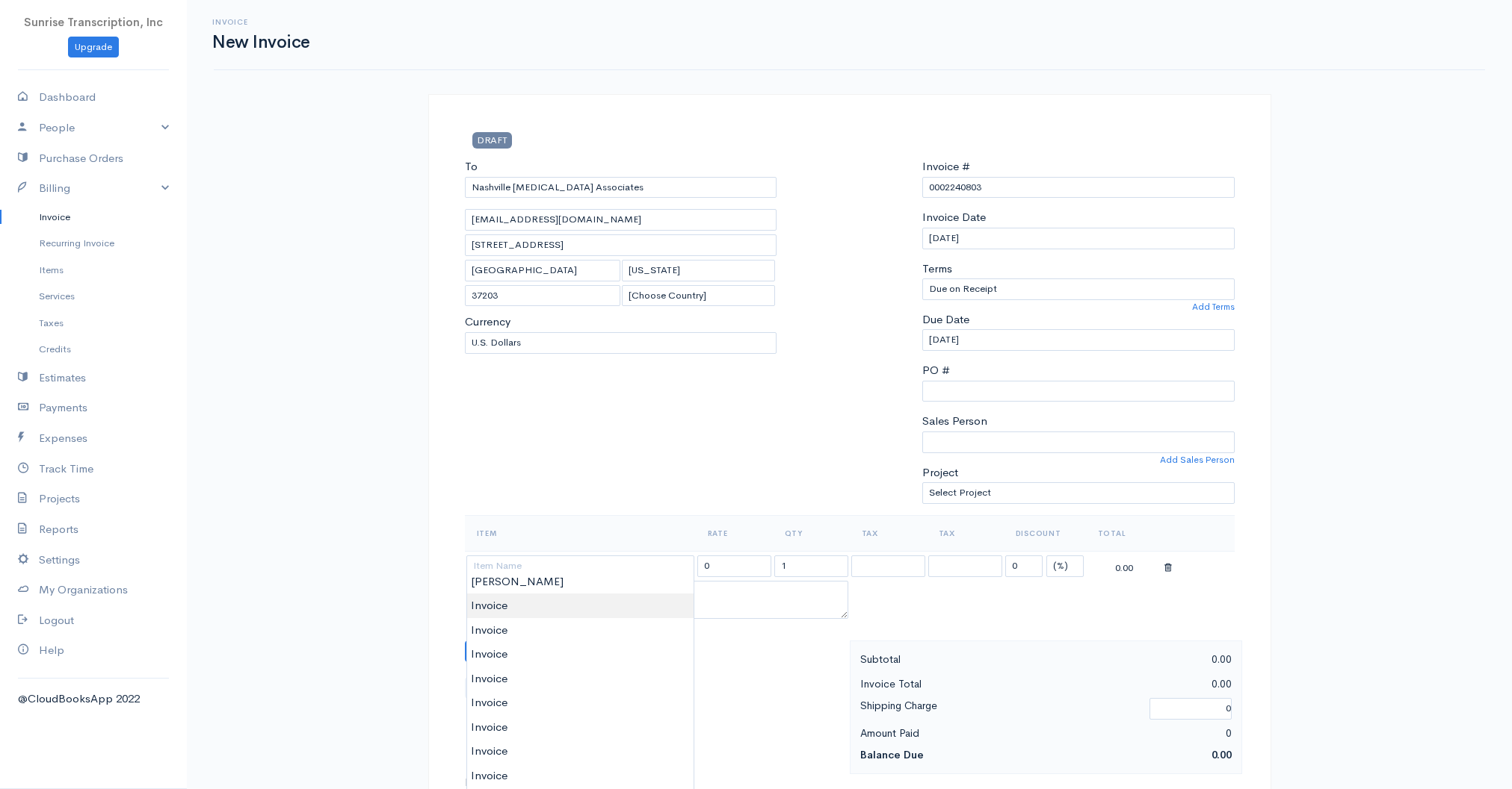
type input "Invoice"
click at [523, 603] on body "Sunrise Transcription, Inc Upgrade Dashboard People Clients Vendors Staff Users…" at bounding box center [756, 743] width 1512 height 1487
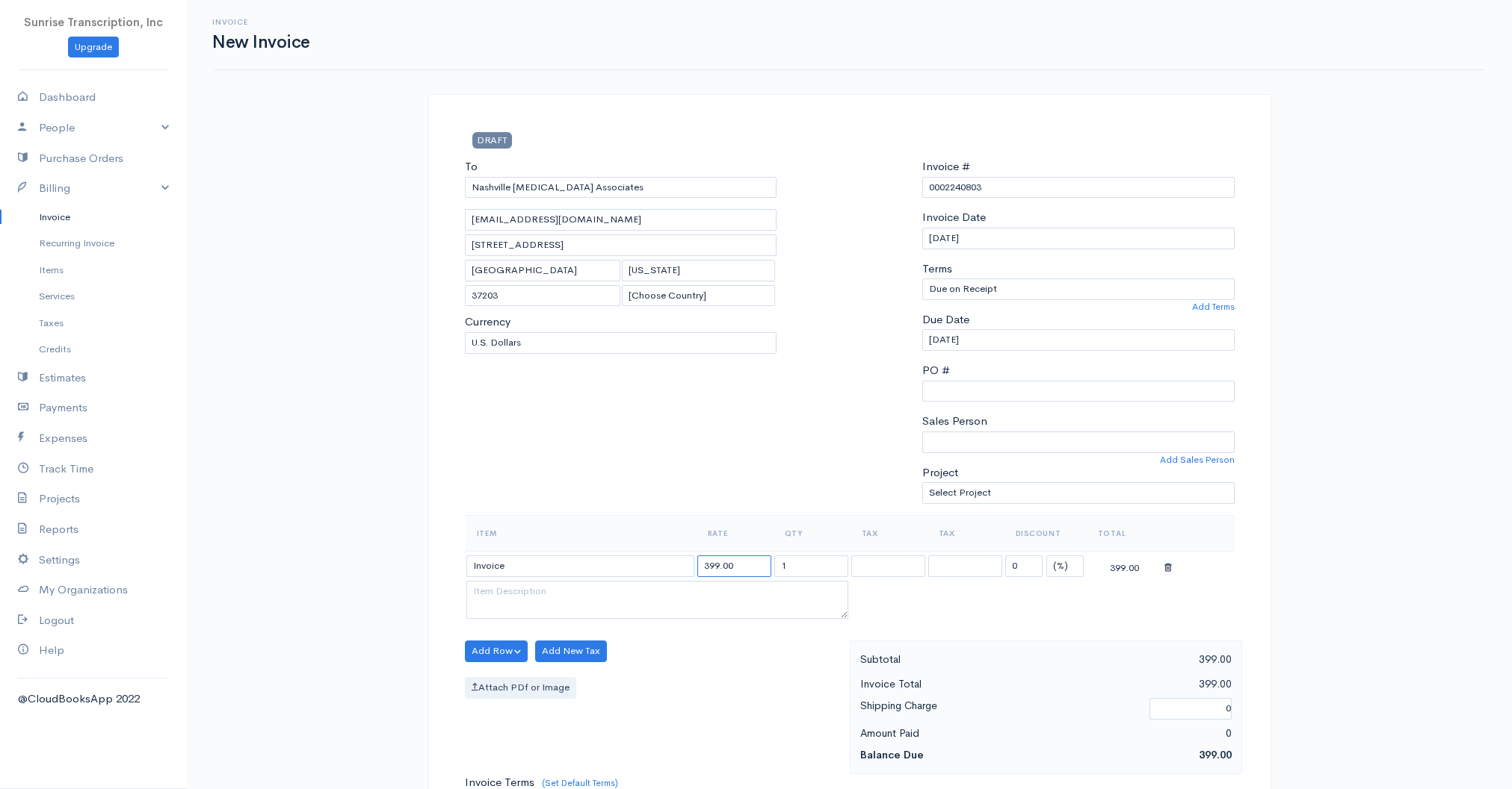
drag, startPoint x: 745, startPoint y: 561, endPoint x: 586, endPoint y: 556, distance: 159.1
click at [586, 556] on tr "Invoice 399.00 1 0 (%) Flat 399.00" at bounding box center [850, 566] width 770 height 29
type input "77"
click at [643, 476] on div "To [GEOGRAPHIC_DATA] [MEDICAL_DATA] Associates [EMAIL_ADDRESS][DOMAIN_NAME] [ST…" at bounding box center [621, 337] width 327 height 357
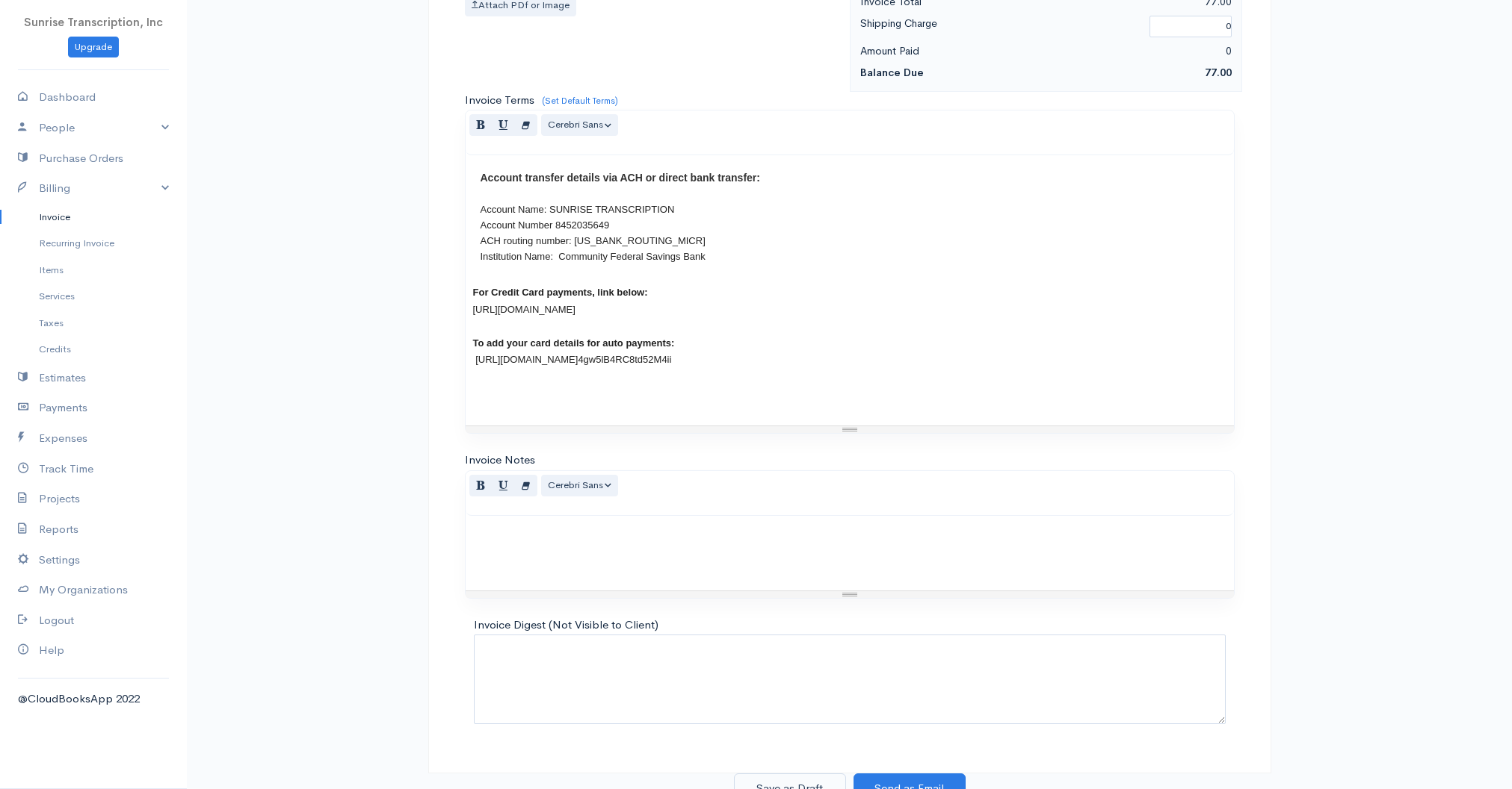
scroll to position [682, 0]
click at [798, 777] on button "Save as Draft" at bounding box center [789, 789] width 112 height 30
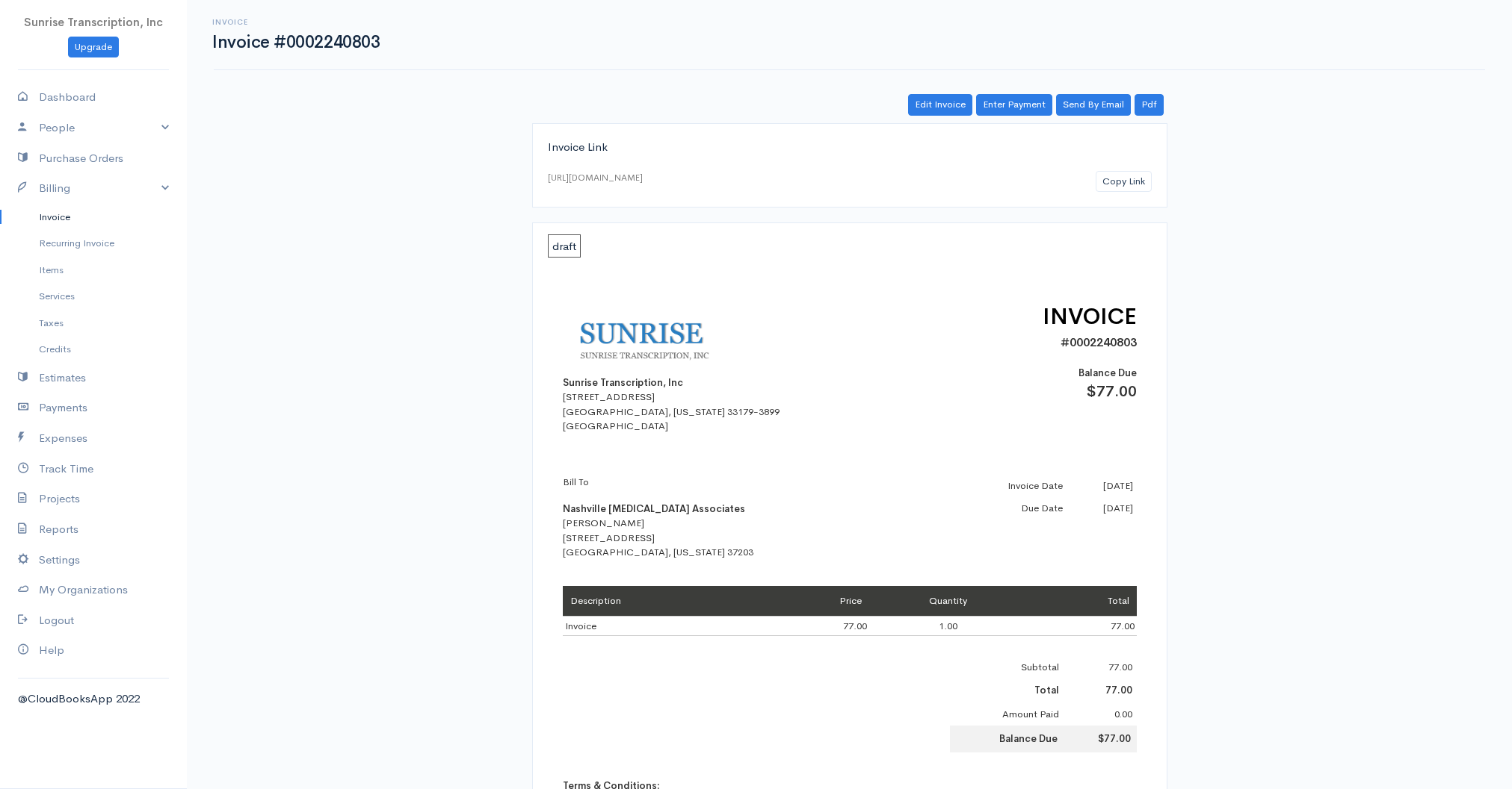
click at [73, 207] on link "Invoice" at bounding box center [93, 216] width 187 height 26
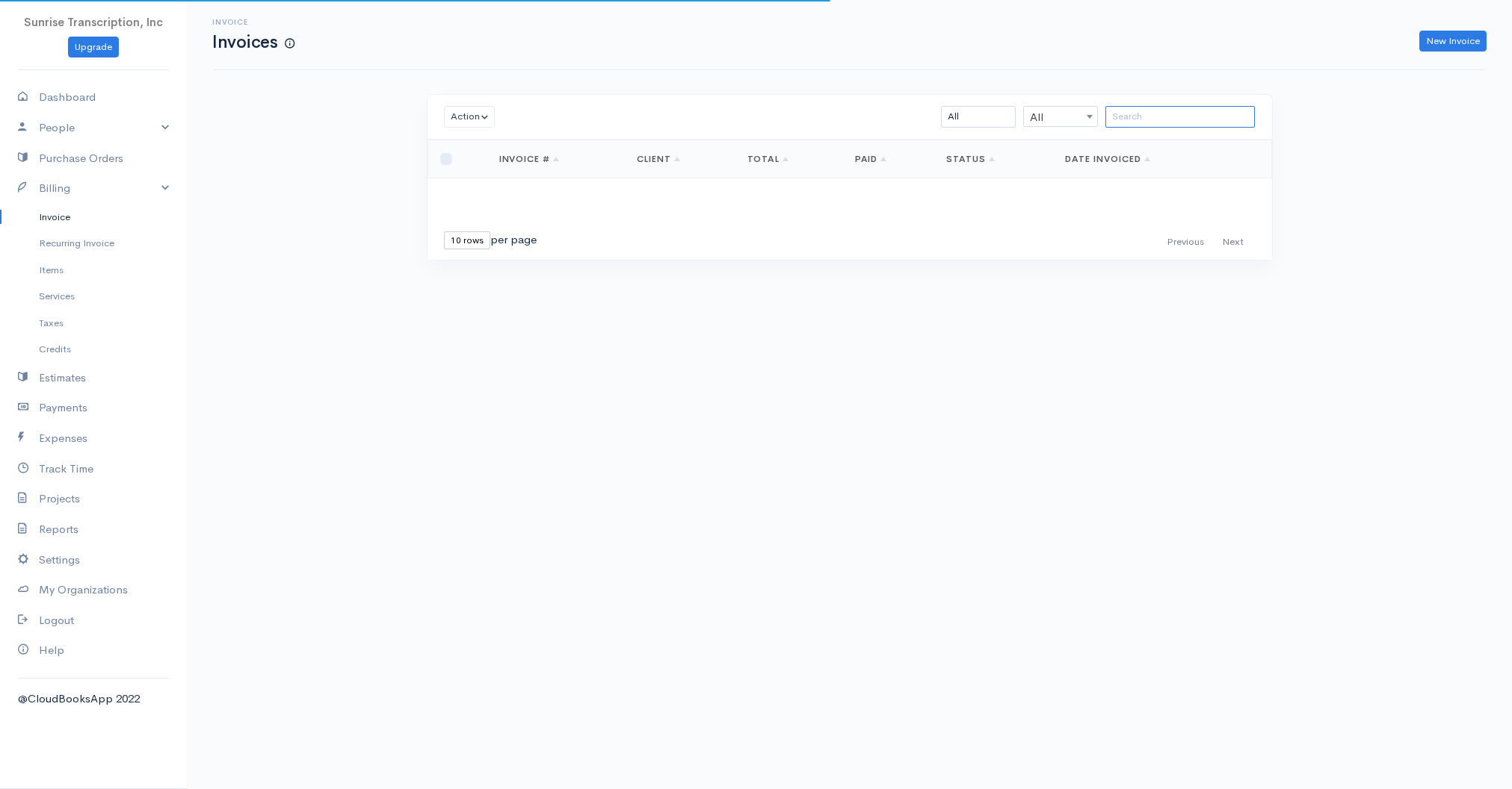
click at [1182, 116] on input "search" at bounding box center [1179, 116] width 150 height 22
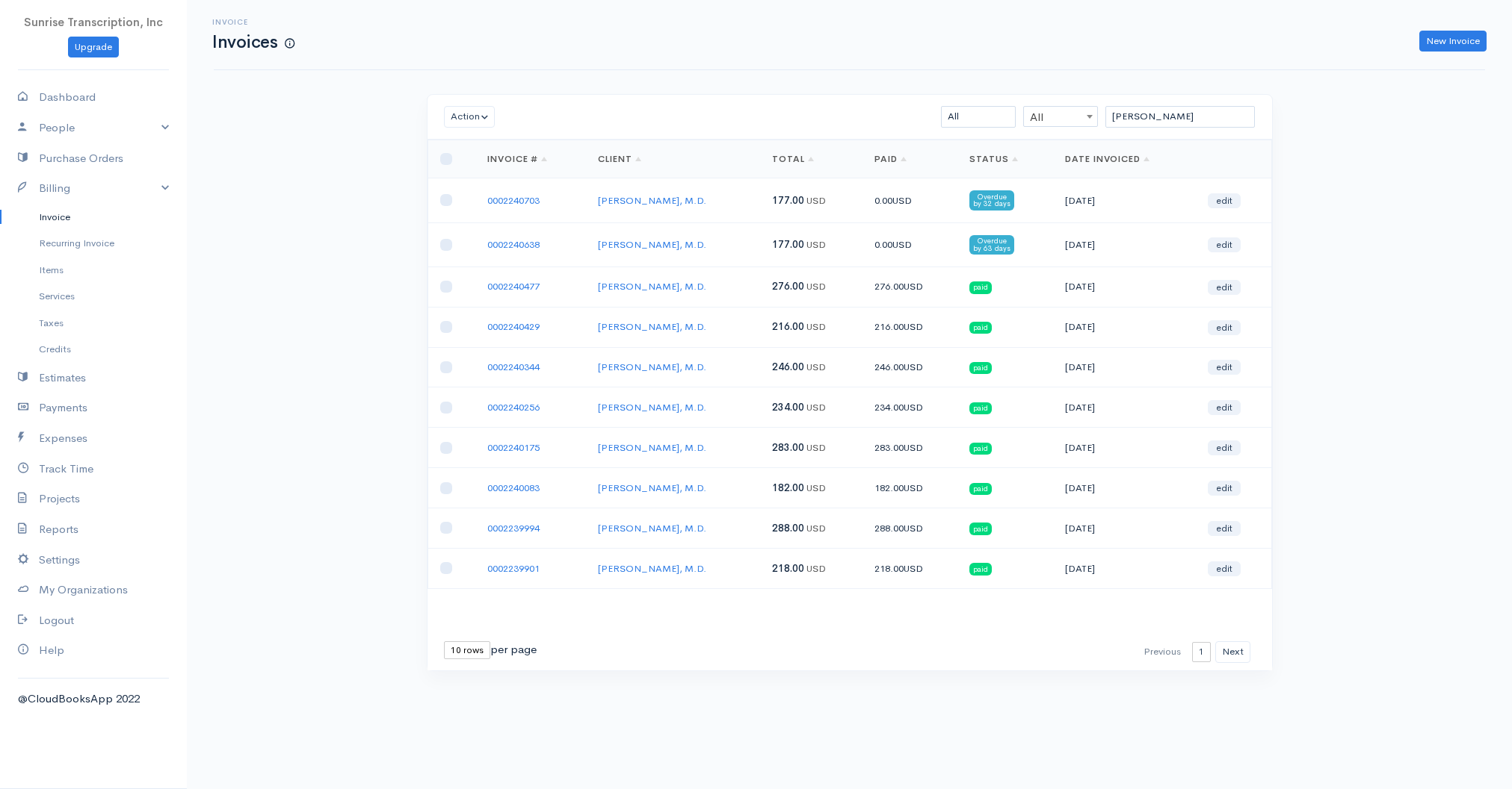
click at [91, 216] on link "Invoice" at bounding box center [93, 216] width 187 height 26
click at [1195, 115] on input "[PERSON_NAME]" at bounding box center [1179, 116] width 150 height 22
paste input "Chaffoo"
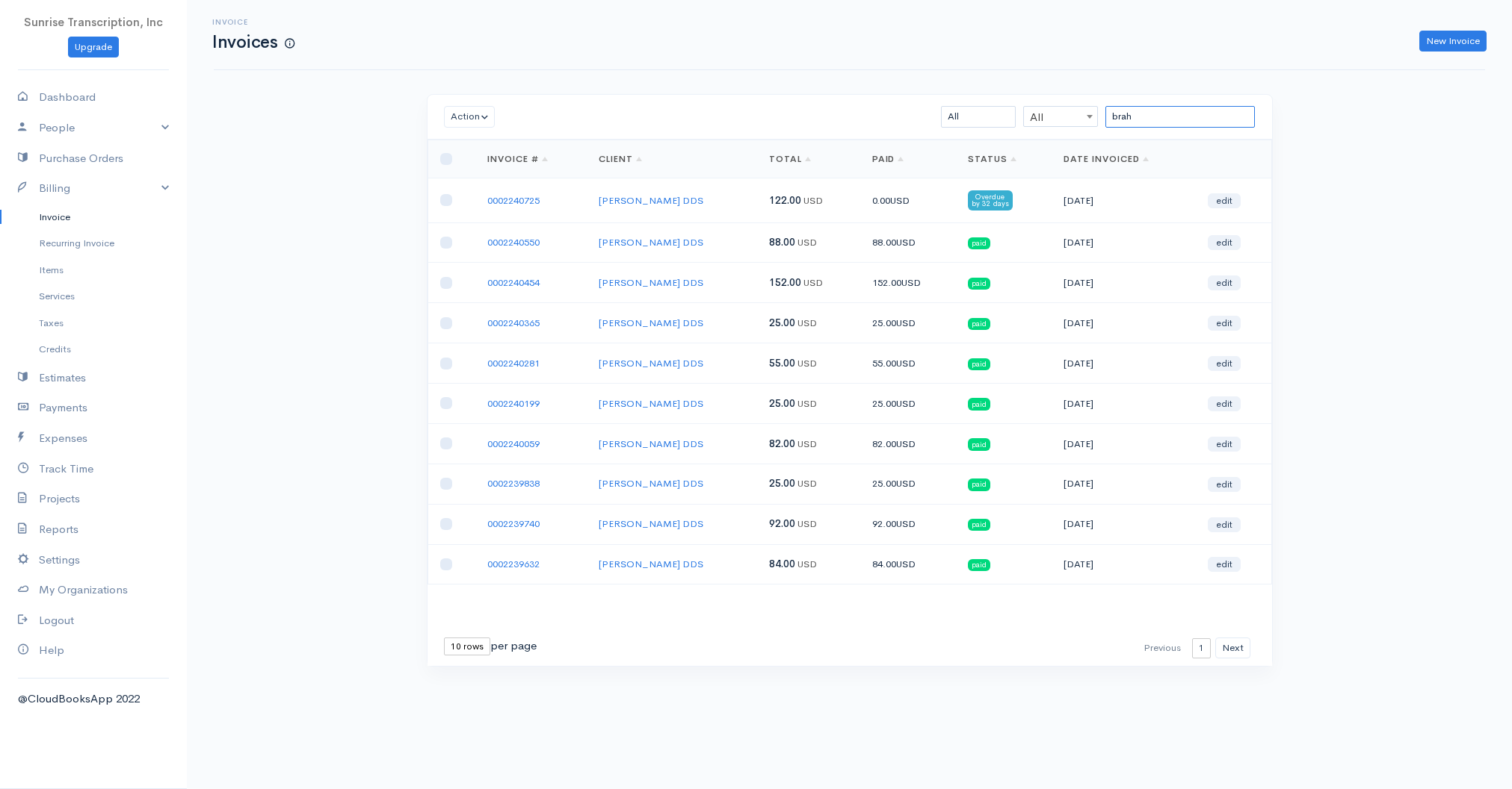
type input "brah"
drag, startPoint x: 366, startPoint y: 235, endPoint x: 287, endPoint y: 100, distance: 156.4
click at [366, 235] on div "Invoice Invoices New Invoice Action Archive Delete Download PDF Send [PERSON_NA…" at bounding box center [849, 361] width 1325 height 722
click at [1452, 41] on link "New Invoice" at bounding box center [1452, 41] width 68 height 22
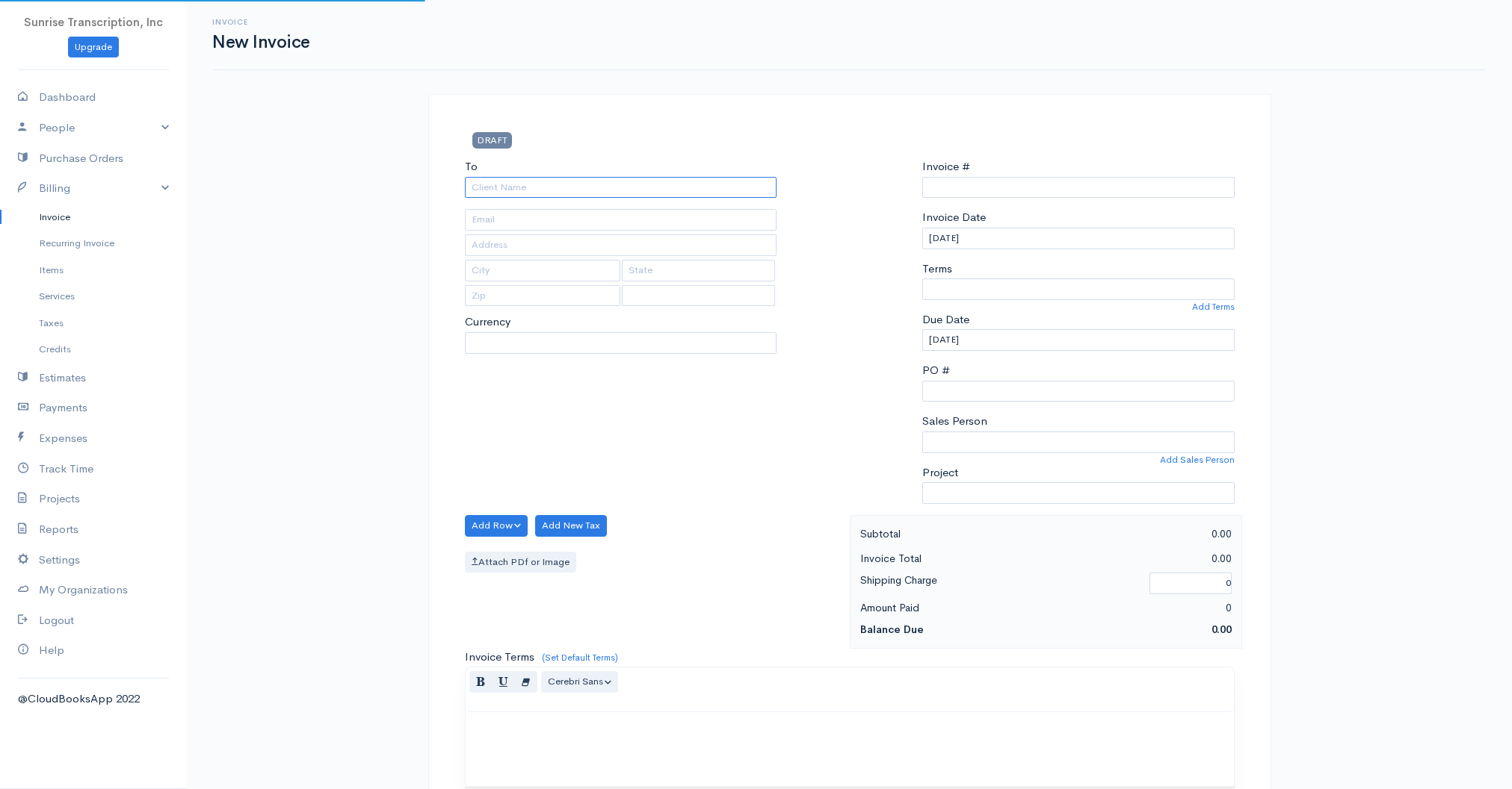
type input "0002240819"
paste input "[PERSON_NAME], NP"
type input "[PERSON_NAME], NP"
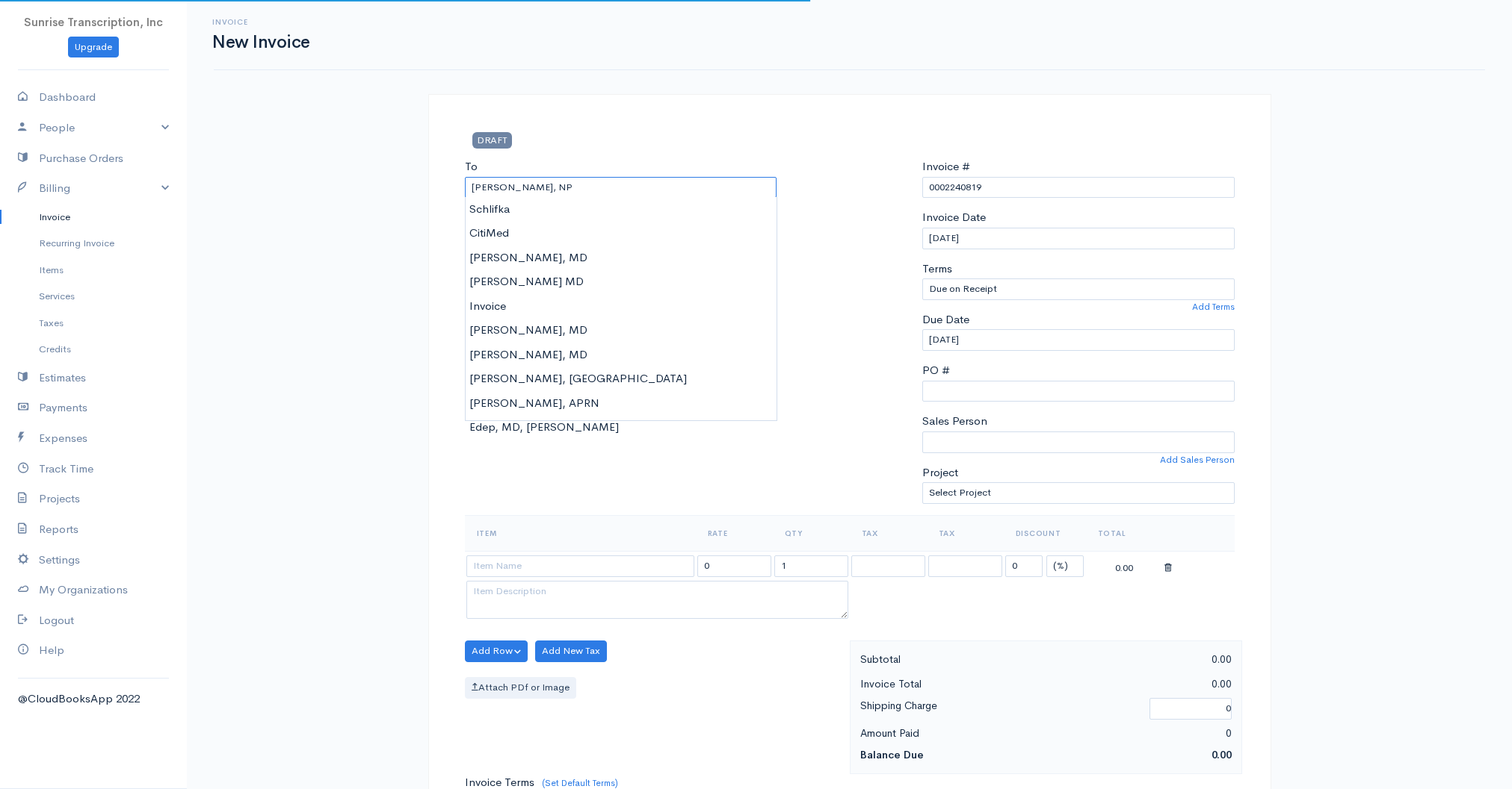
select select "[GEOGRAPHIC_DATA]"
select select "USD"
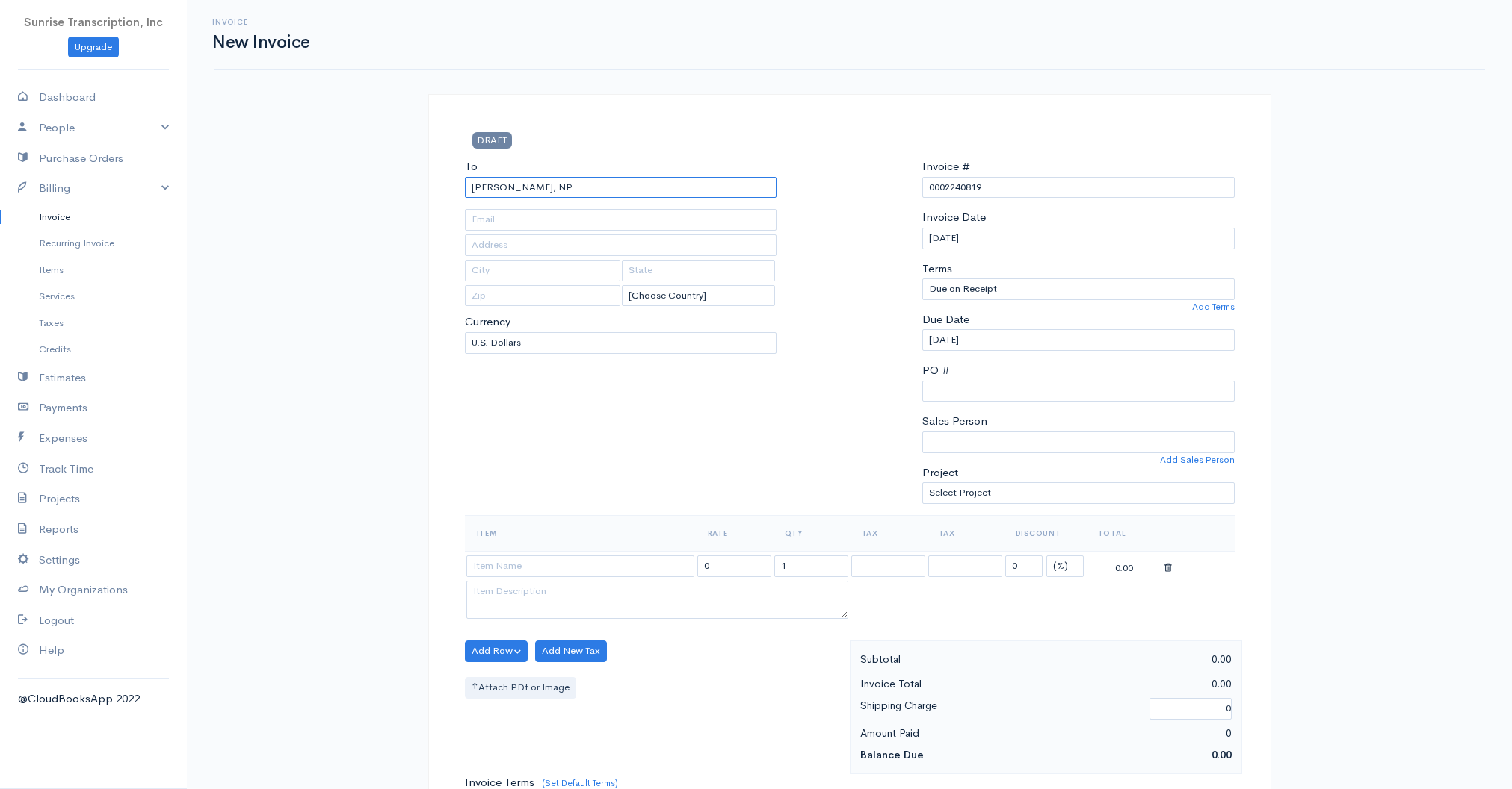
click at [511, 188] on input "[PERSON_NAME], NP" at bounding box center [621, 188] width 312 height 22
paste input "yon"
type input "[PERSON_NAME] NP"
drag, startPoint x: 504, startPoint y: 207, endPoint x: 460, endPoint y: 293, distance: 96.6
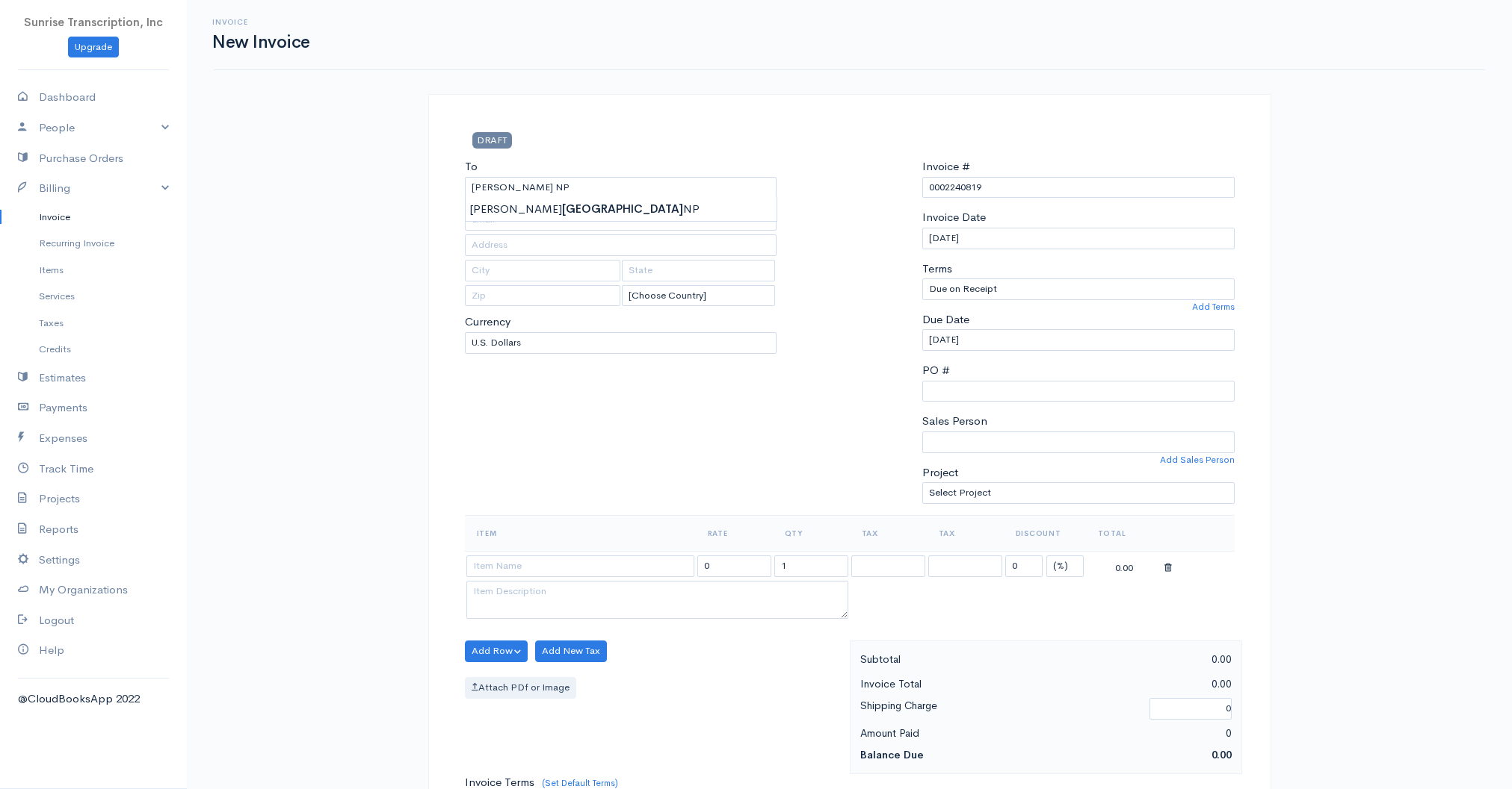
click at [504, 207] on body "Sunrise Transcription, Inc Upgrade Dashboard People Clients Vendors Staff Users…" at bounding box center [756, 743] width 1512 height 1487
type input "[EMAIL_ADDRESS][DOMAIN_NAME]"
drag, startPoint x: 571, startPoint y: 474, endPoint x: 555, endPoint y: 520, distance: 48.7
click at [571, 474] on div "To [PERSON_NAME] NP [EMAIL_ADDRESS][DOMAIN_NAME] [Choose Country] [GEOGRAPHIC_D…" at bounding box center [621, 337] width 327 height 357
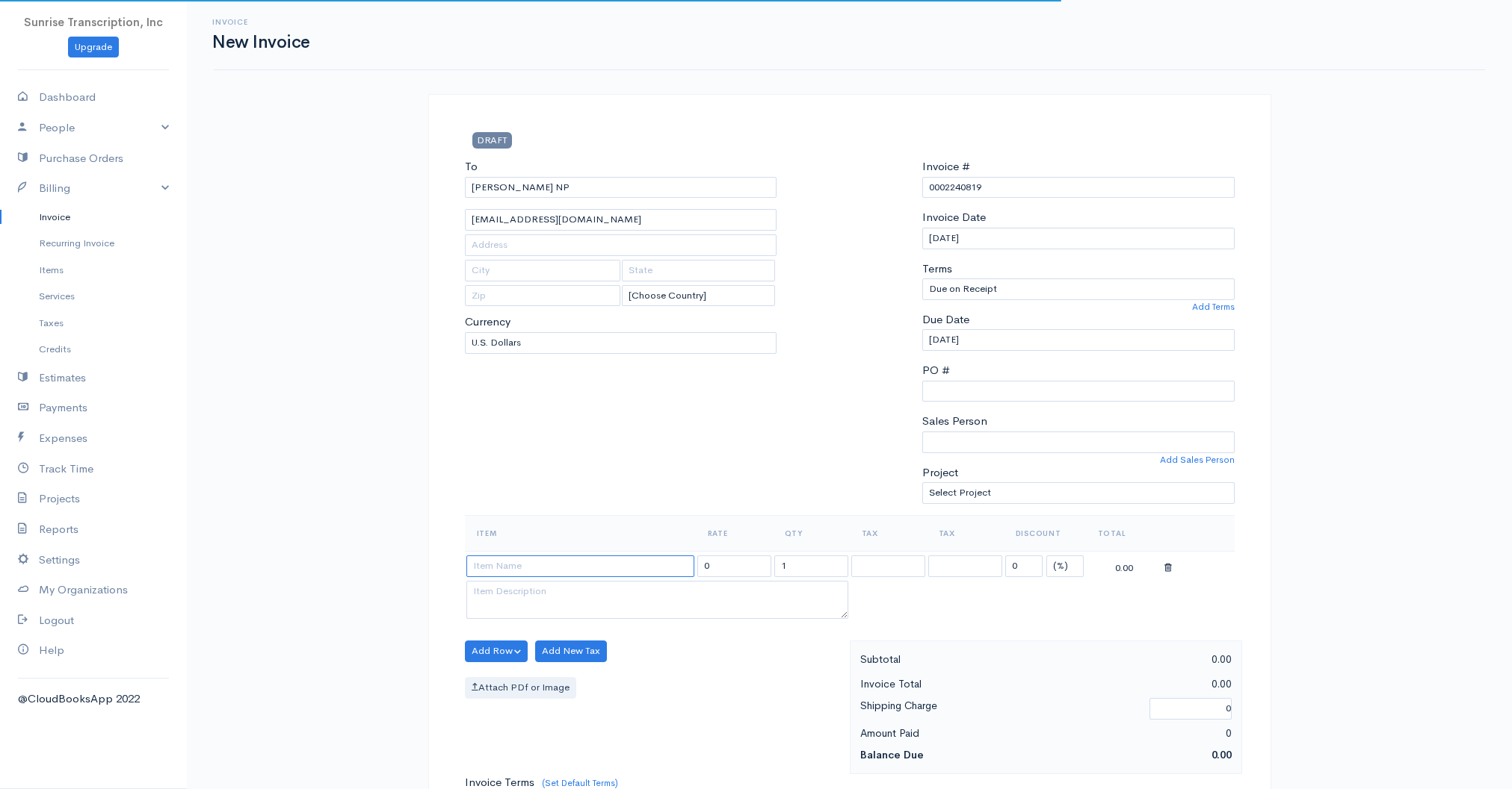
click at [525, 566] on input at bounding box center [580, 567] width 228 height 22
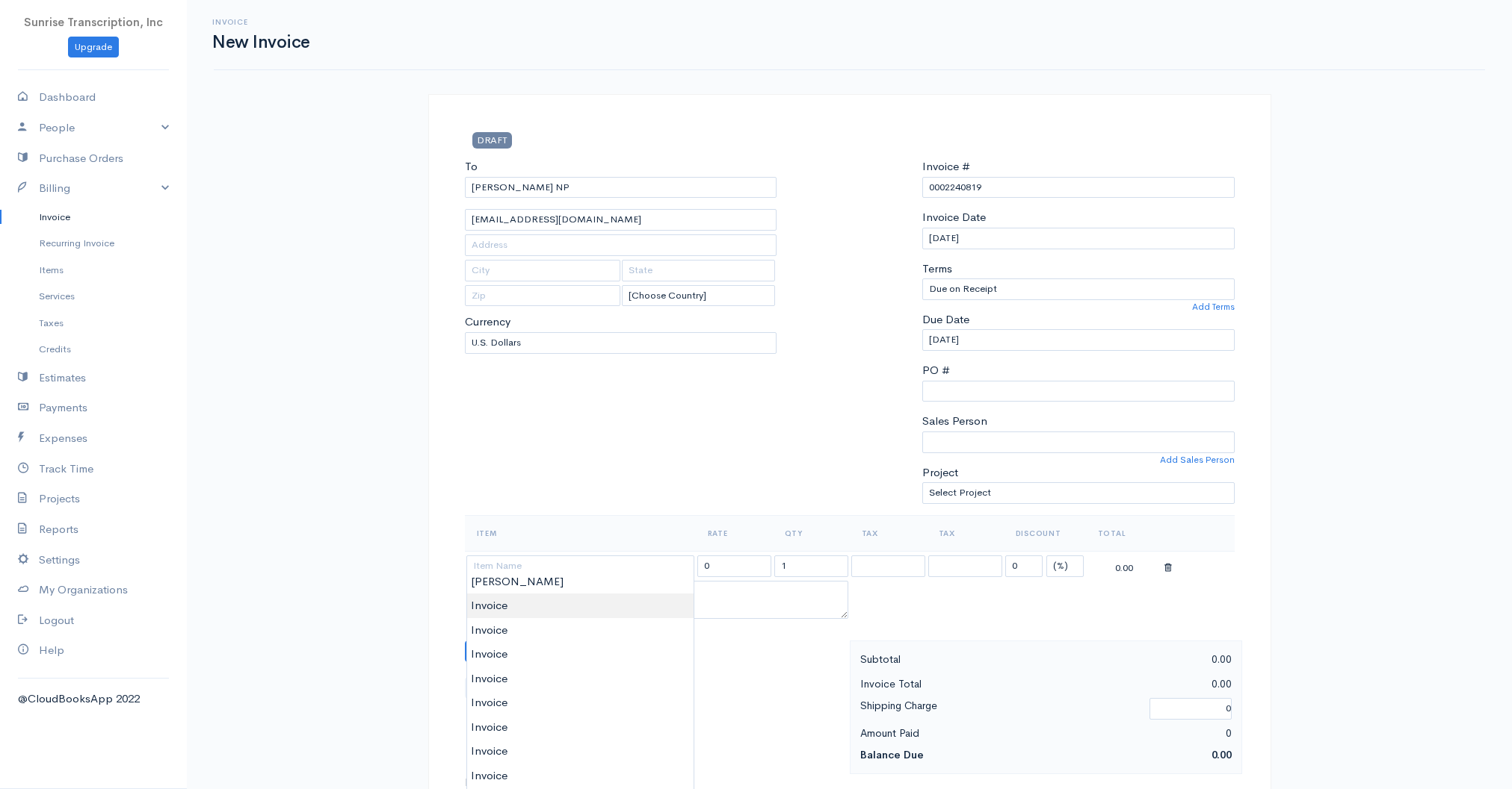
type input "Invoice"
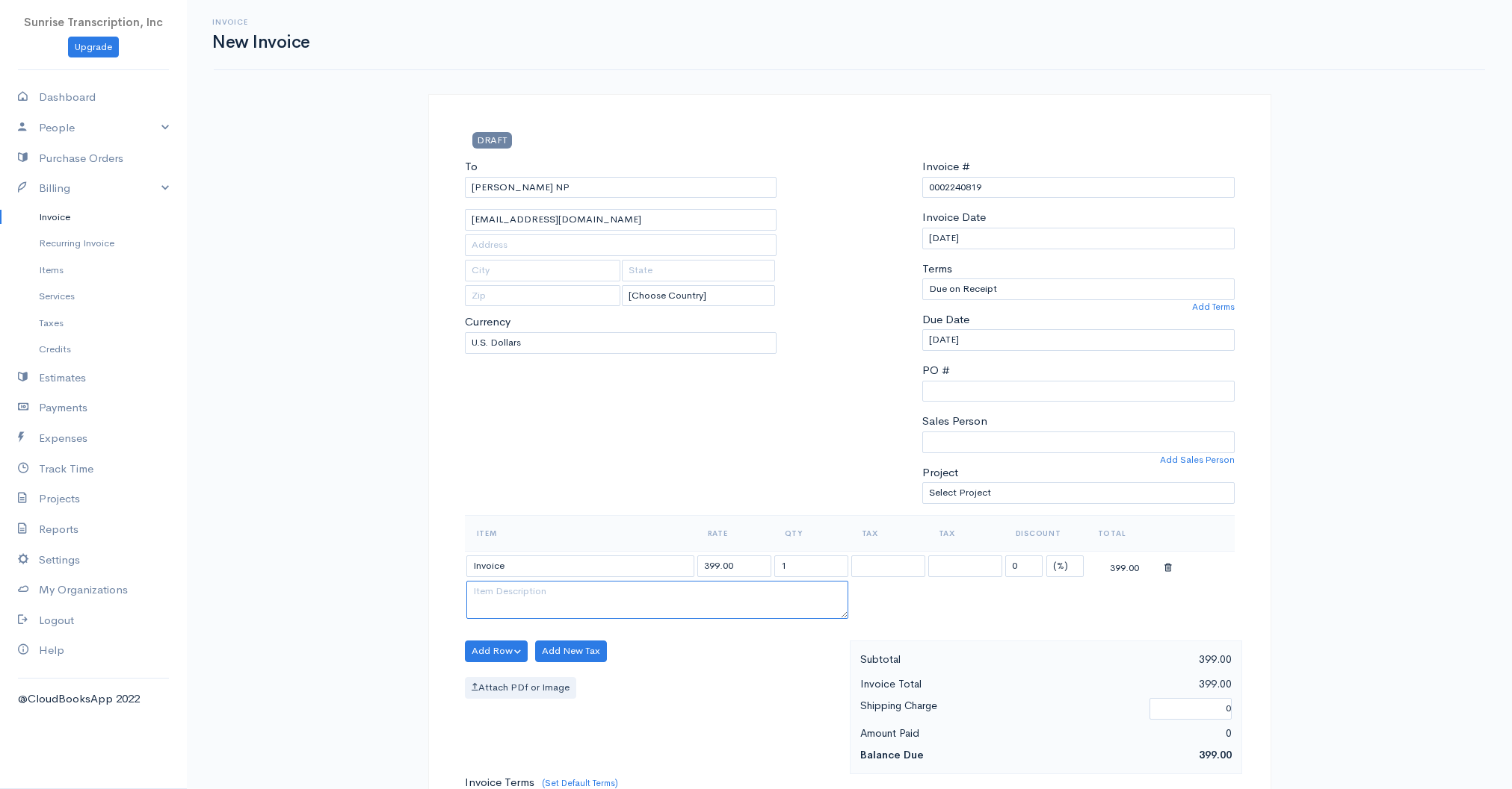
click at [518, 597] on body "Sunrise Transcription, Inc Upgrade Dashboard People Clients Vendors Staff Users…" at bounding box center [756, 743] width 1512 height 1487
drag, startPoint x: 733, startPoint y: 558, endPoint x: 614, endPoint y: 557, distance: 119.0
click at [614, 557] on tr "Invoice 399.00 1 0 (%) Flat 399.00" at bounding box center [850, 566] width 770 height 29
type input "76"
click at [633, 493] on div "To [PERSON_NAME] NP [EMAIL_ADDRESS][DOMAIN_NAME] [Choose Country] [GEOGRAPHIC_D…" at bounding box center [621, 337] width 327 height 357
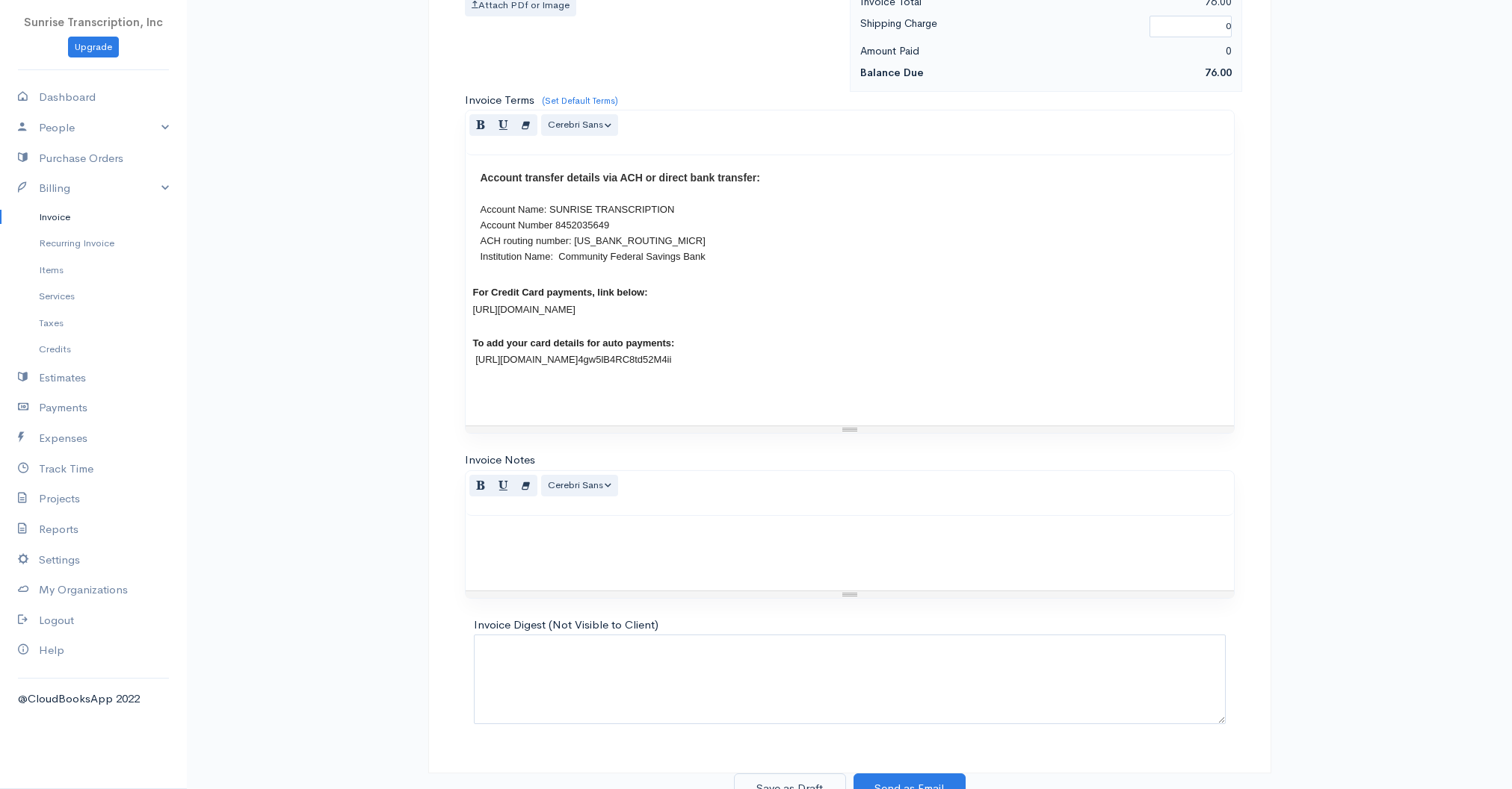
scroll to position [682, 0]
click at [805, 774] on button "Save as Draft" at bounding box center [789, 789] width 112 height 30
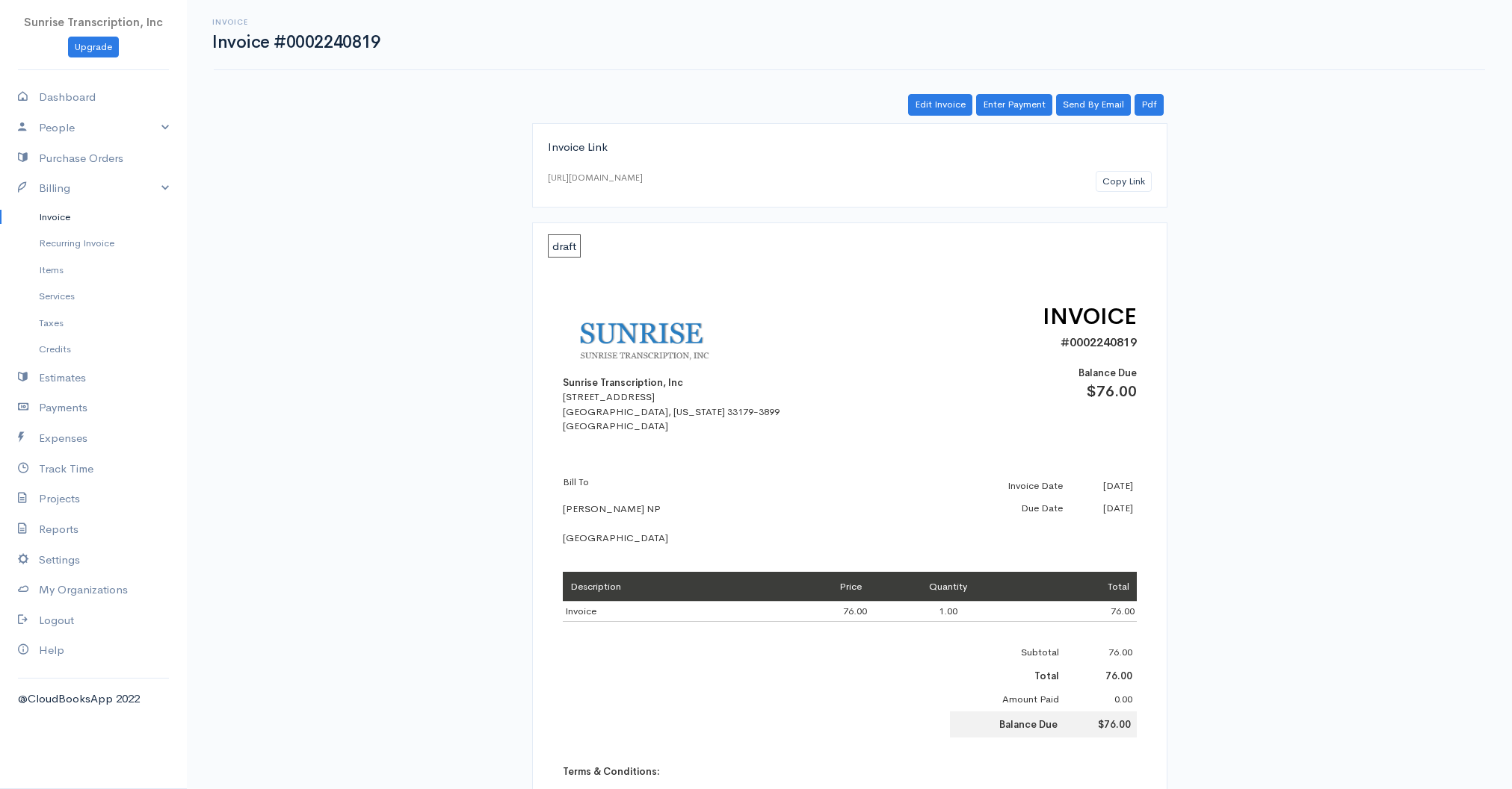
click at [78, 209] on link "Invoice" at bounding box center [93, 216] width 187 height 26
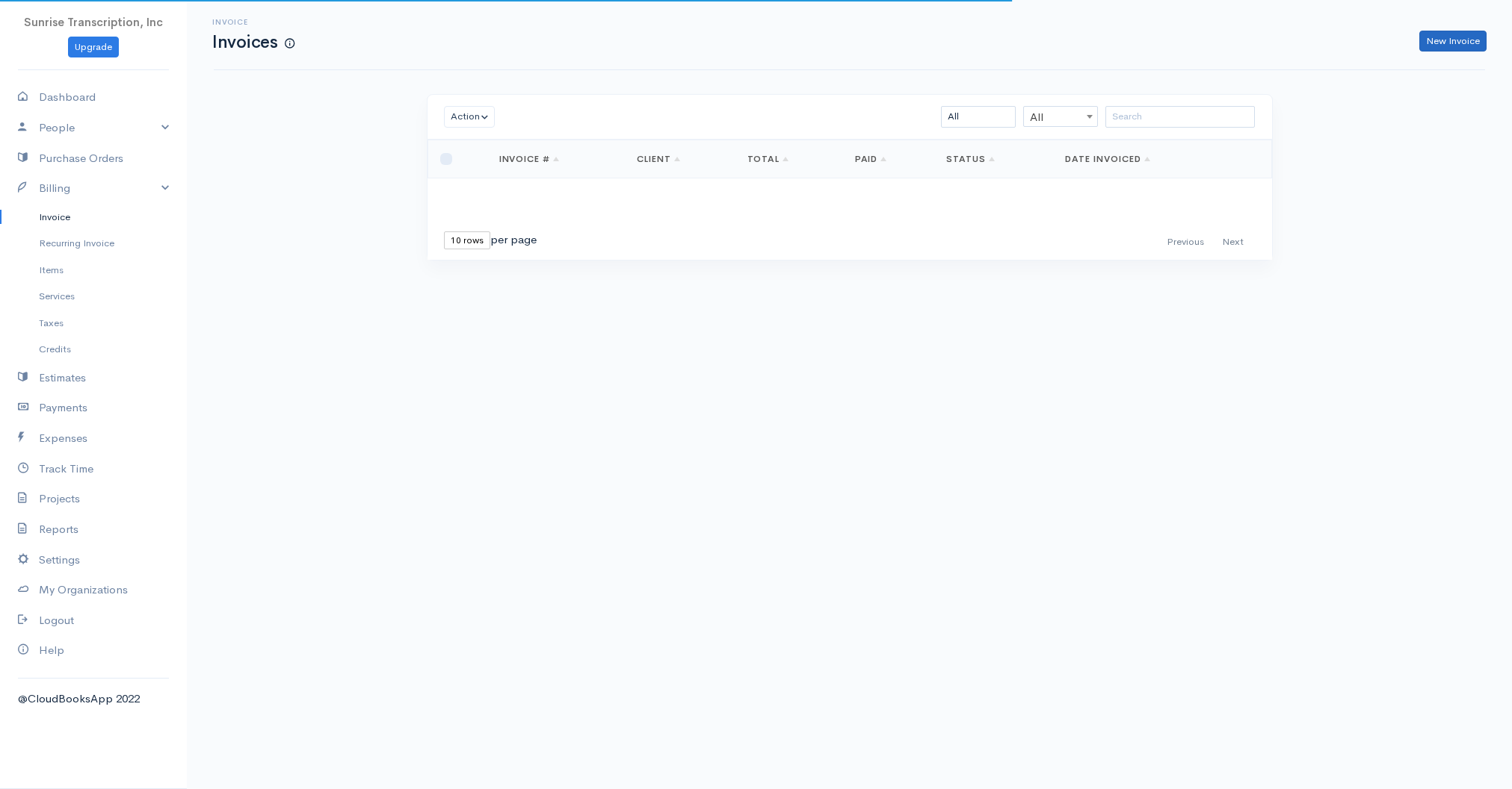
click at [1448, 38] on link "New Invoice" at bounding box center [1452, 41] width 68 height 22
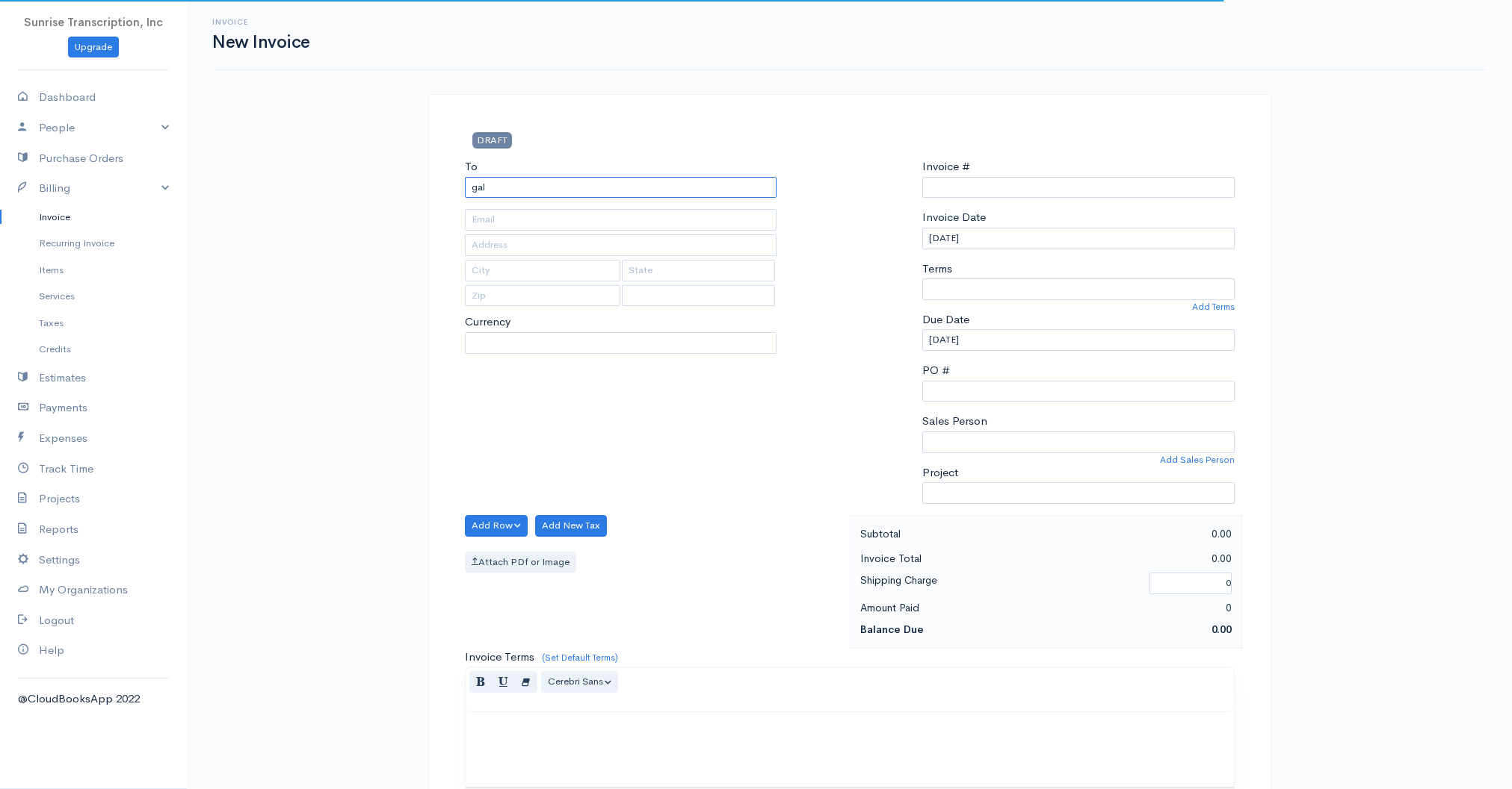
type input "[PERSON_NAME]"
type input "0002240827"
select select "[GEOGRAPHIC_DATA]"
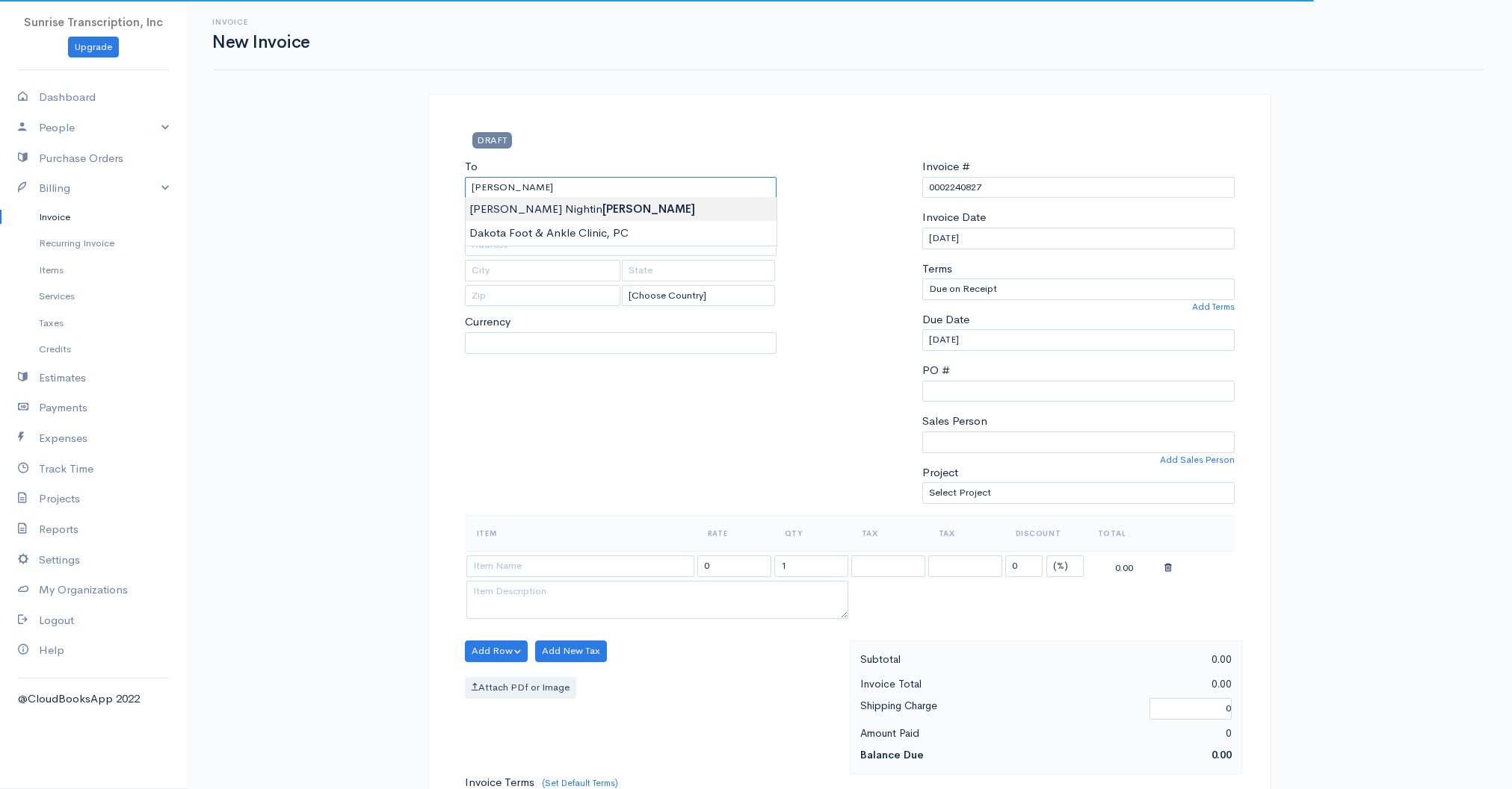
select select "USD"
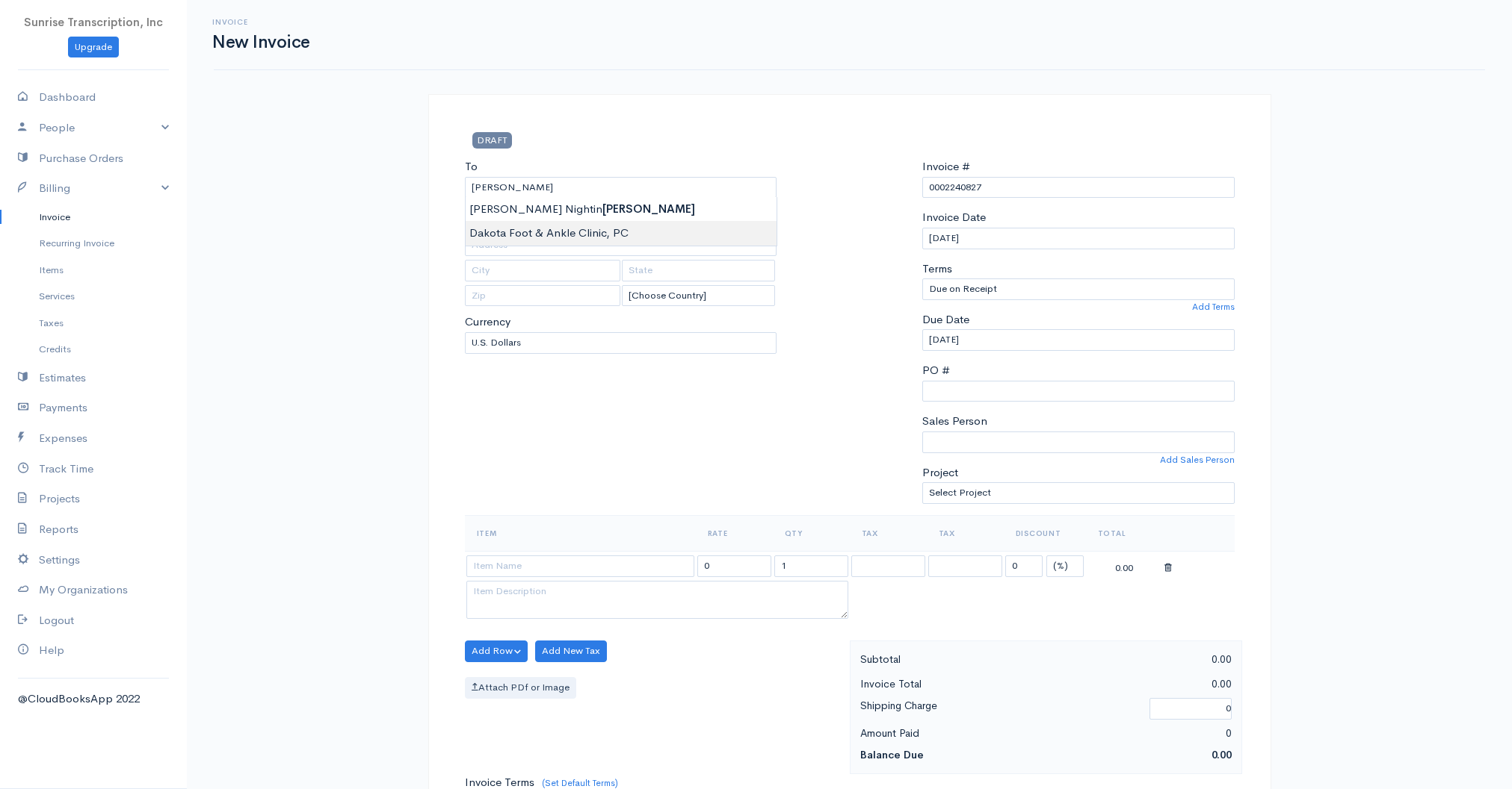
type input "Dakota Foot & Ankle Clinic, PC"
click at [528, 234] on body "Sunrise Transcription, Inc Upgrade Dashboard People Clients Vendors Staff Users…" at bounding box center [756, 743] width 1512 height 1487
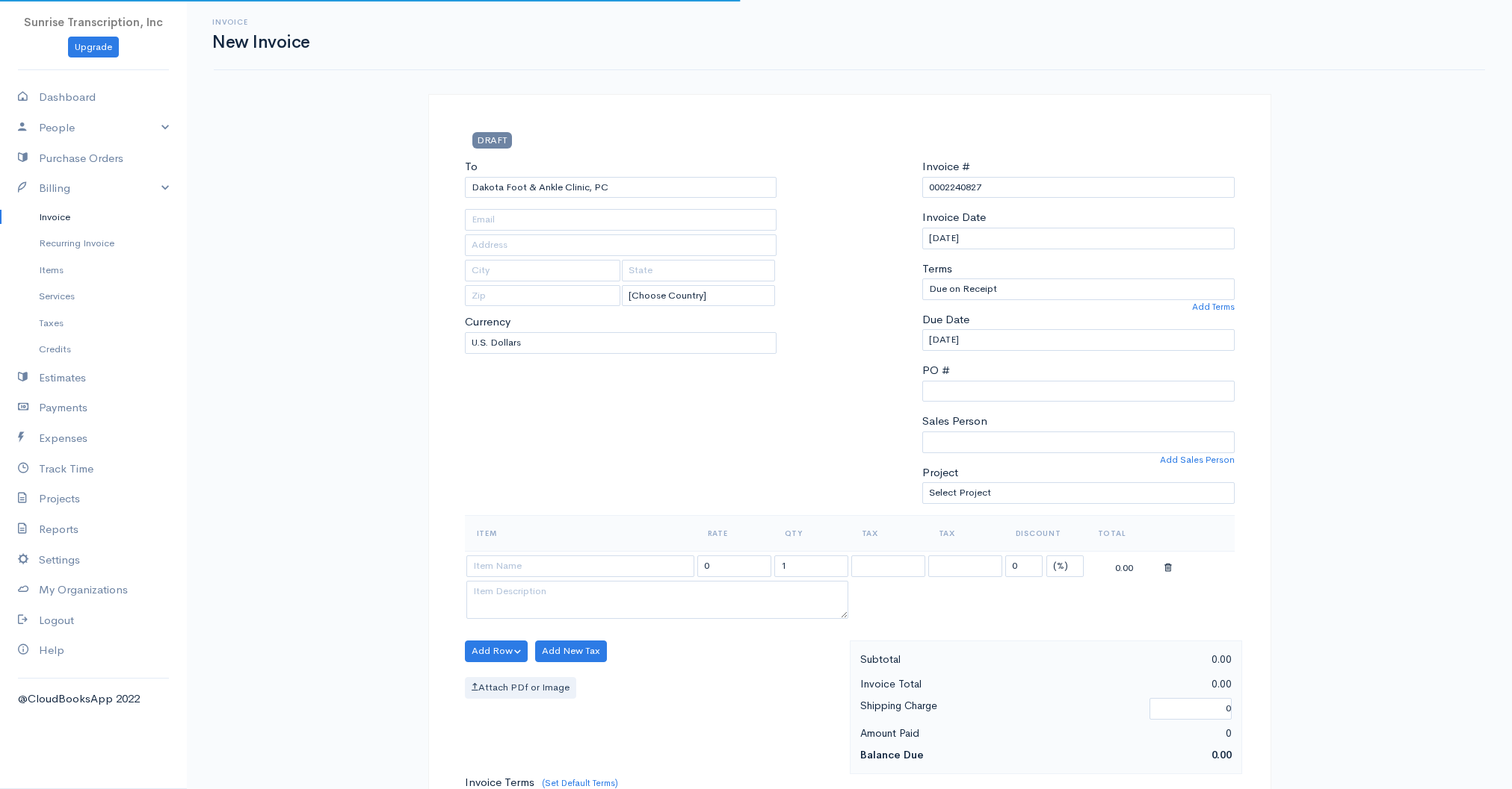
type input "[EMAIL_ADDRESS][DOMAIN_NAME]"
type input "[STREET_ADDRESS]"
type input "Bismarck"
type input "[US_STATE]"
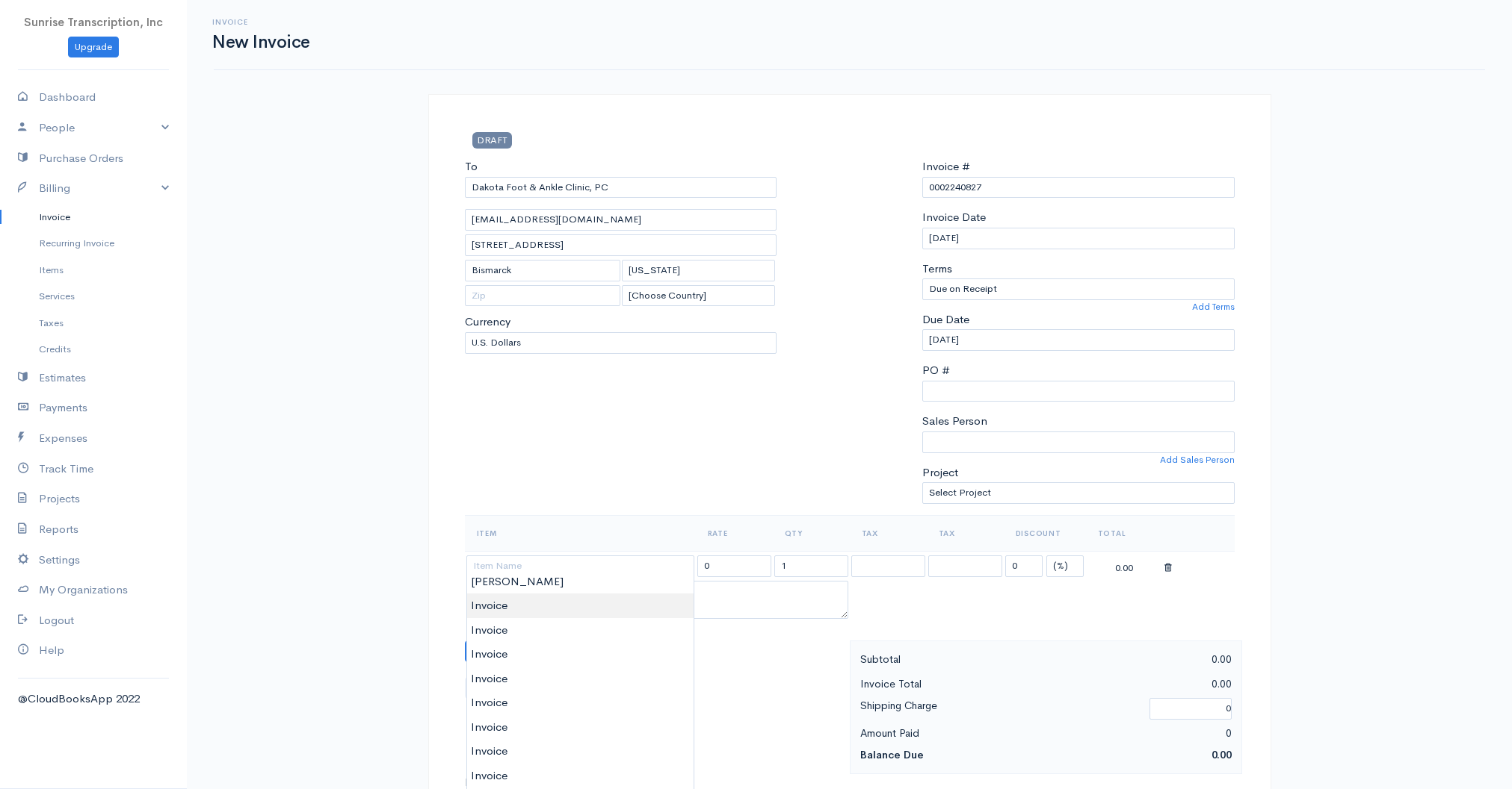
type input "Invoice"
click at [506, 607] on body "Sunrise Transcription, Inc Upgrade Dashboard People Clients Vendors Staff Users…" at bounding box center [756, 743] width 1512 height 1487
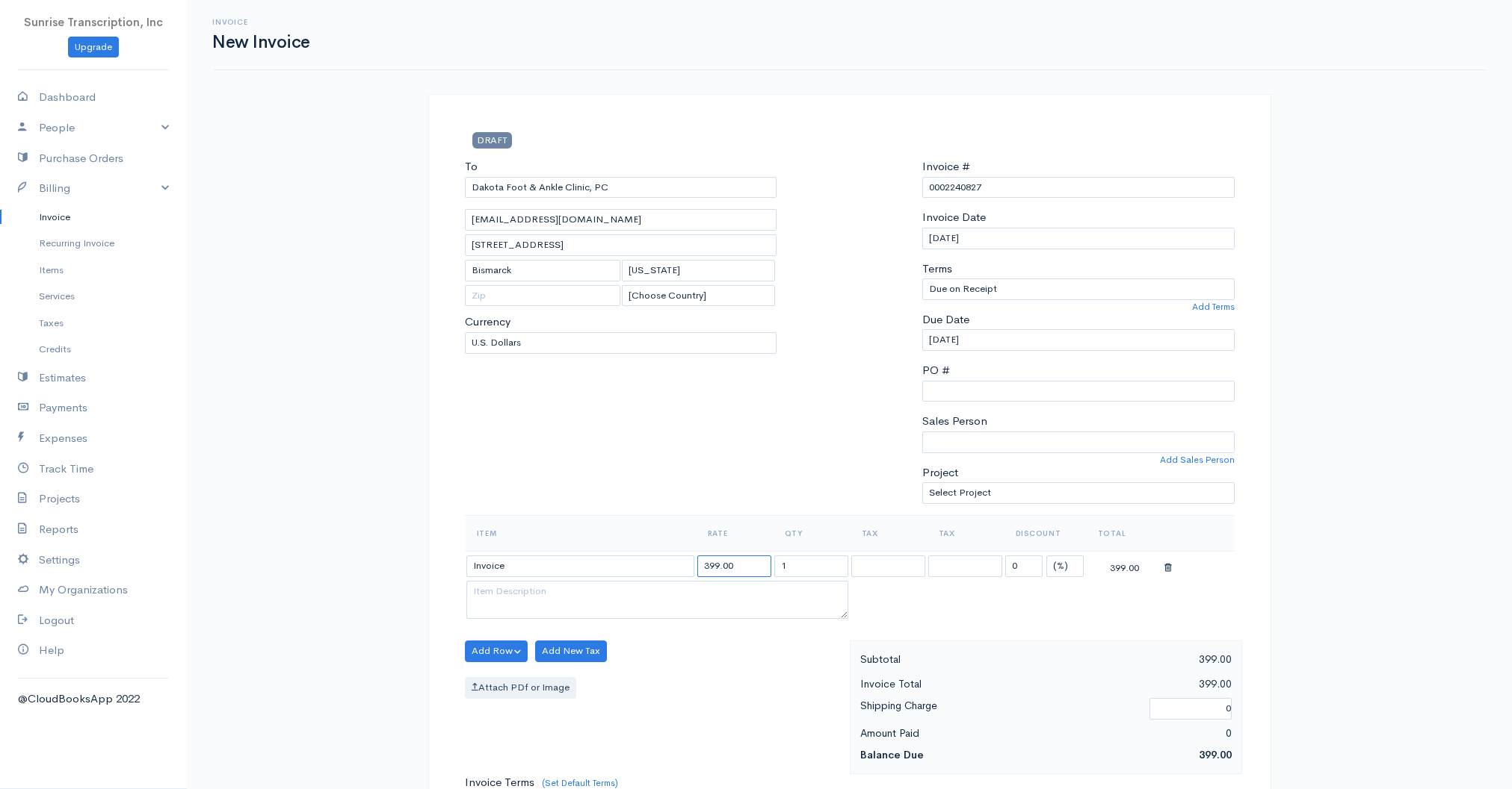
drag, startPoint x: 736, startPoint y: 561, endPoint x: 660, endPoint y: 556, distance: 76.2
click at [660, 556] on tr "Invoice 399.00 1 0 (%) Flat 399.00" at bounding box center [850, 566] width 770 height 29
type input "1155"
click at [650, 465] on div "To Dakota Foot & Ankle Clinic, PC [EMAIL_ADDRESS][DOMAIN_NAME] [STREET_ADDRESS]…" at bounding box center [621, 337] width 327 height 357
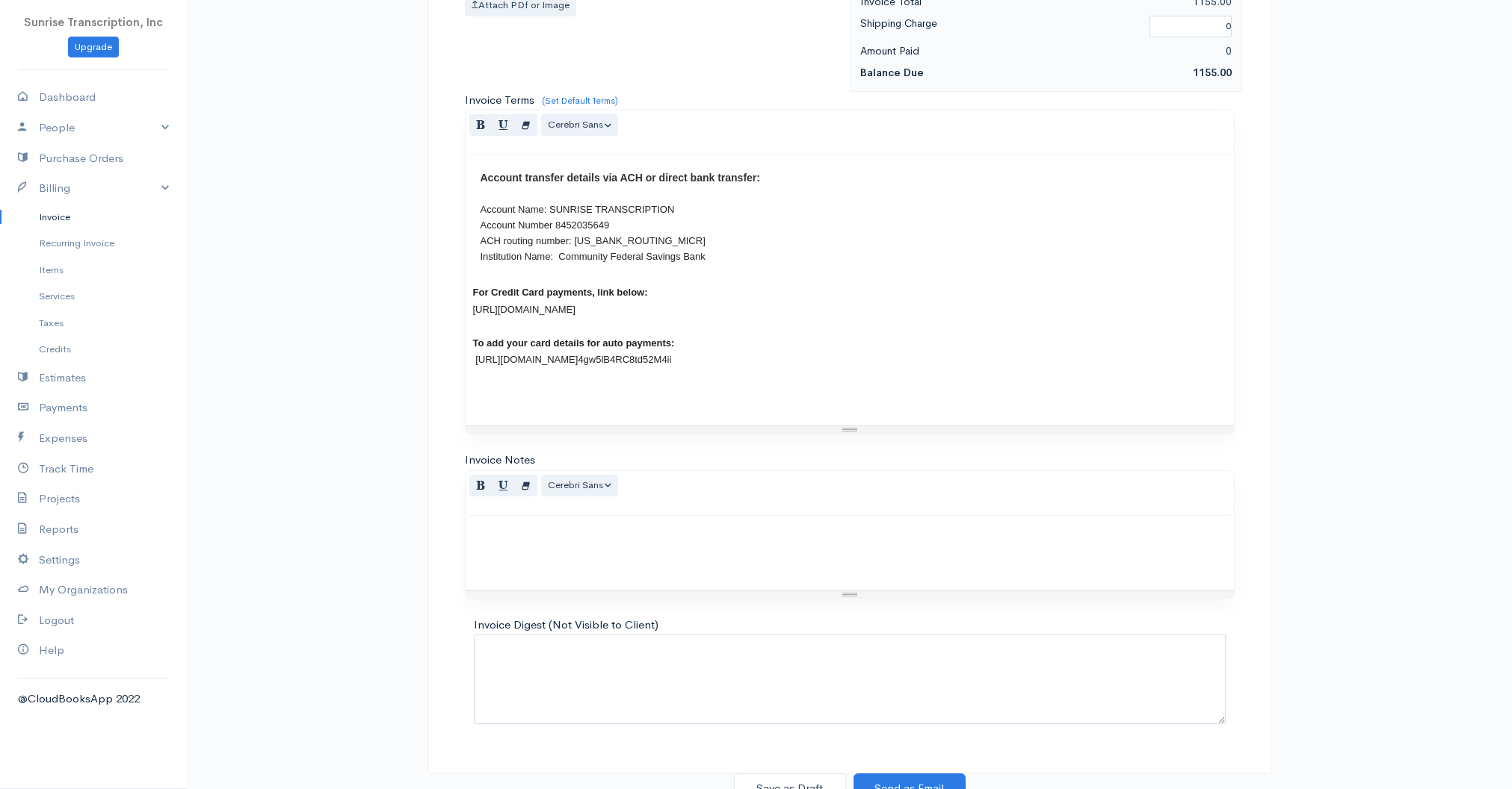
scroll to position [682, 0]
click at [808, 774] on button "Save as Draft" at bounding box center [789, 789] width 112 height 30
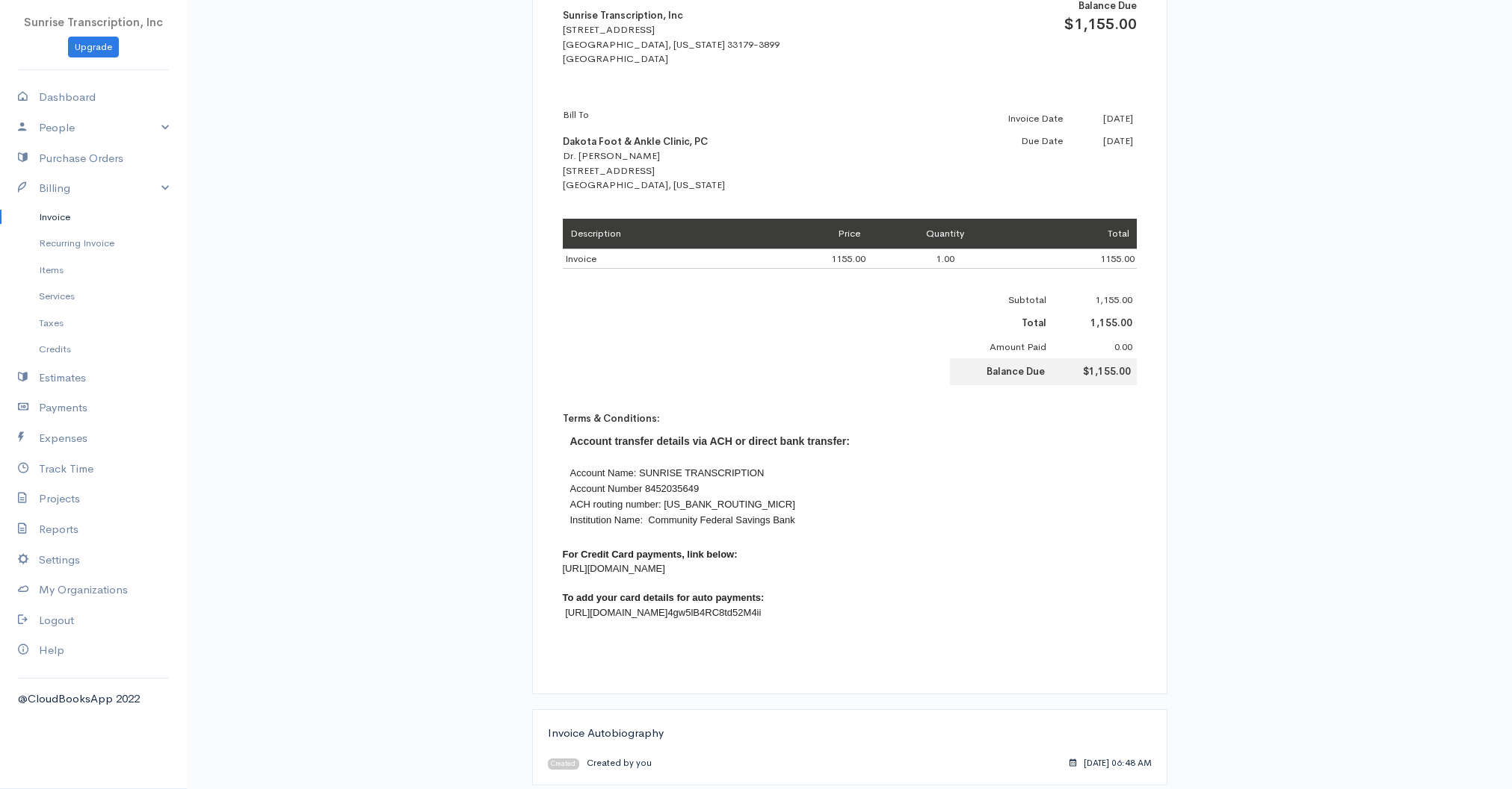
scroll to position [367, 0]
